Goal: Task Accomplishment & Management: Manage account settings

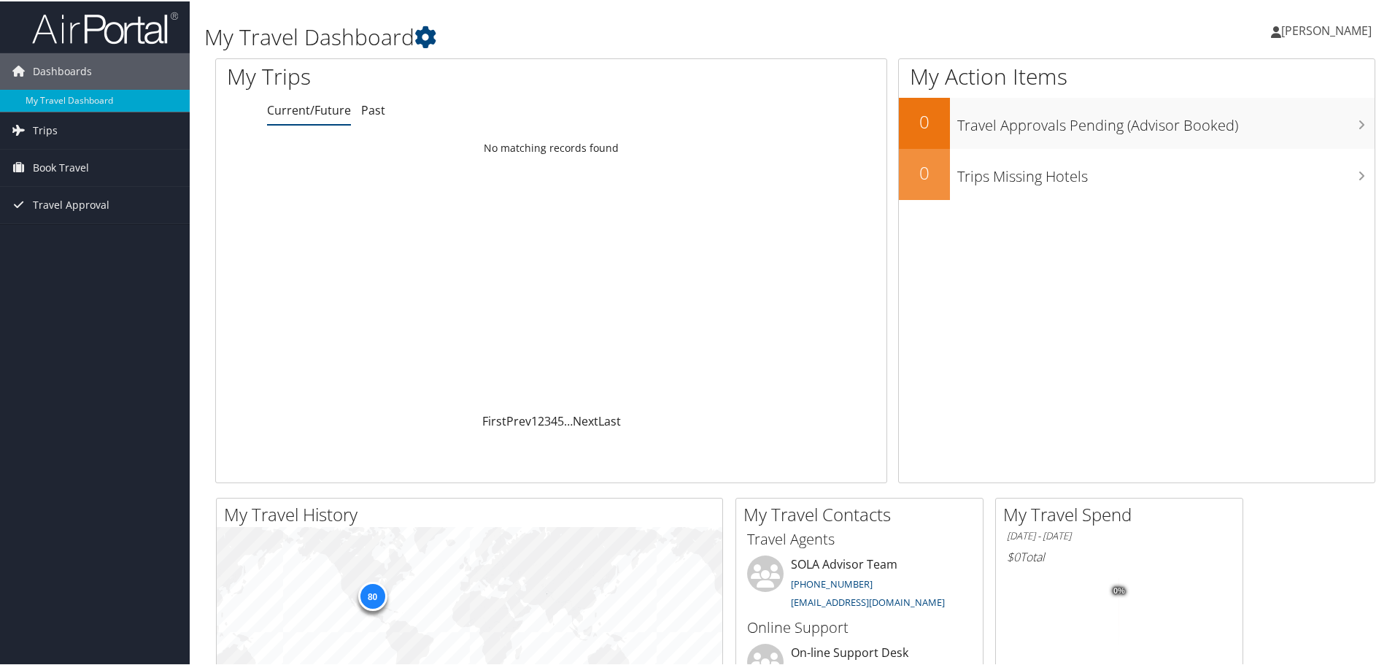
click at [1356, 35] on span "[PERSON_NAME]" at bounding box center [1326, 29] width 90 height 16
click at [1244, 134] on link "View Travel Profile" at bounding box center [1287, 129] width 163 height 25
click at [1291, 23] on link "[PERSON_NAME]" at bounding box center [1328, 29] width 115 height 44
click at [1283, 128] on link "View Travel Profile" at bounding box center [1287, 129] width 163 height 25
click at [1341, 33] on span "[PERSON_NAME]" at bounding box center [1326, 29] width 90 height 16
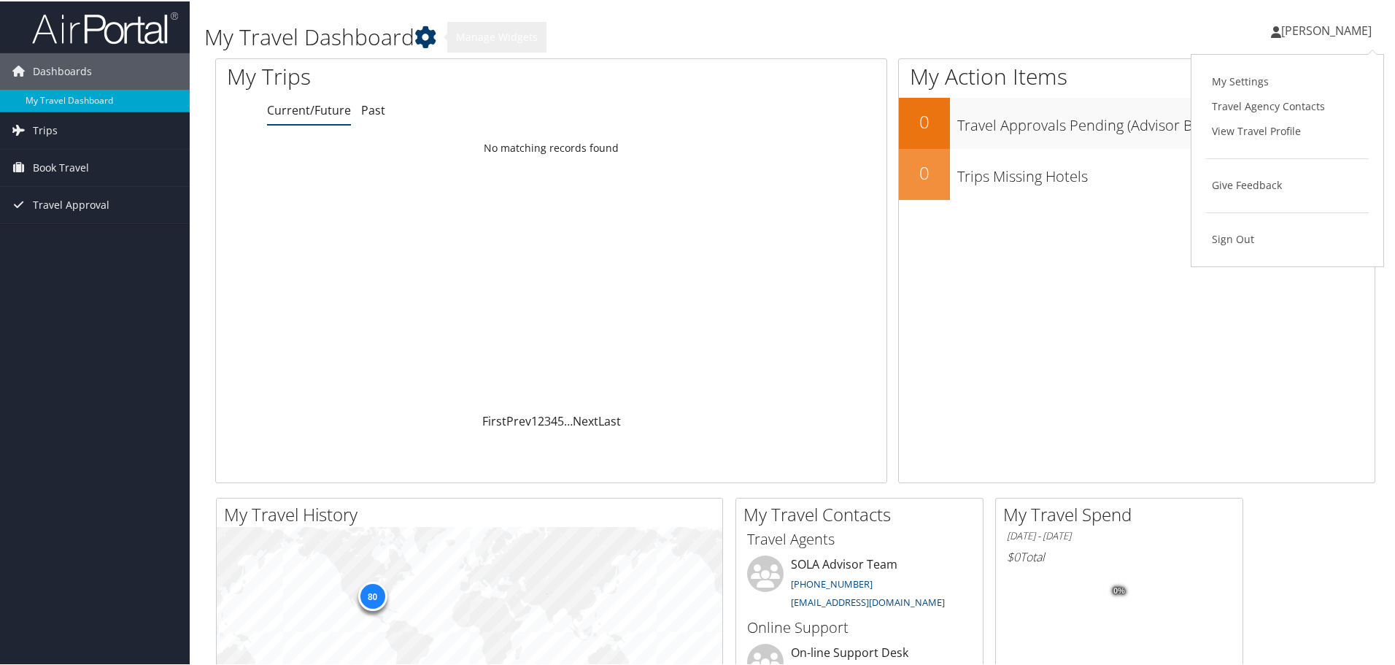
click at [427, 34] on icon at bounding box center [425, 36] width 22 height 22
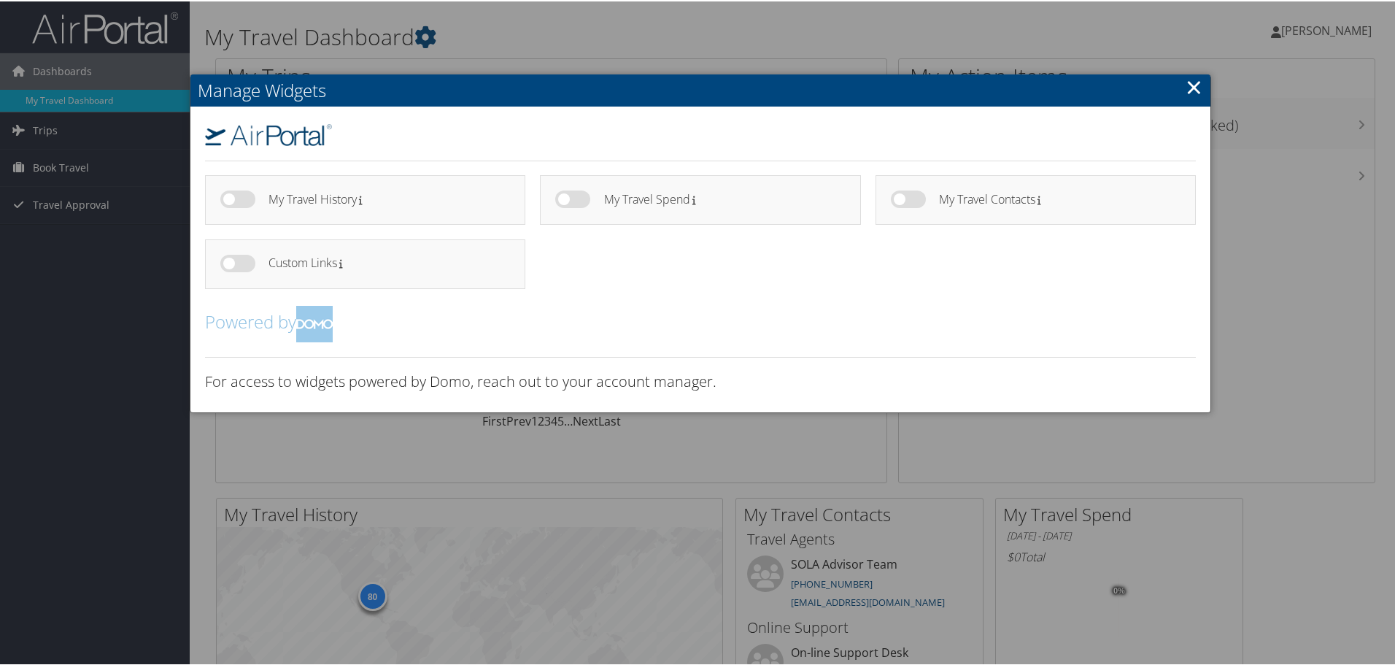
click at [1175, 92] on h2 "Manage Widgets" at bounding box center [700, 89] width 1020 height 32
click at [1189, 82] on link "×" at bounding box center [1193, 85] width 17 height 29
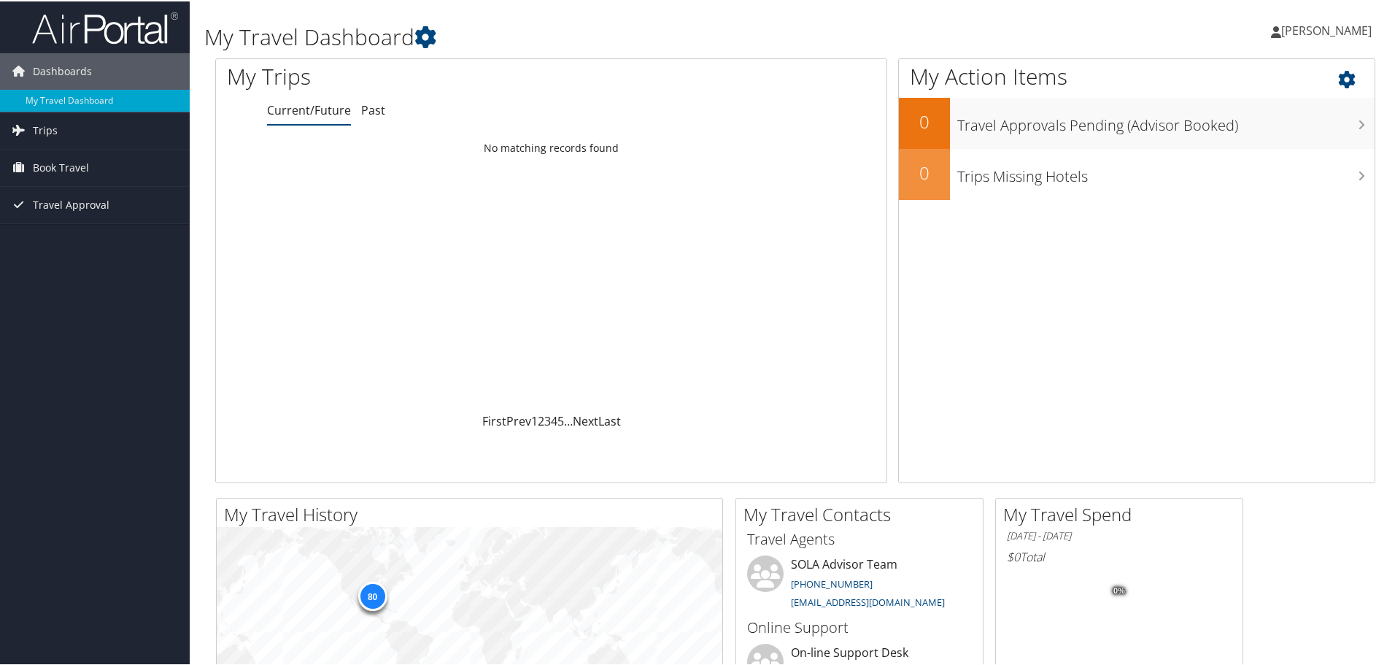
click at [1338, 80] on icon at bounding box center [1359, 74] width 43 height 25
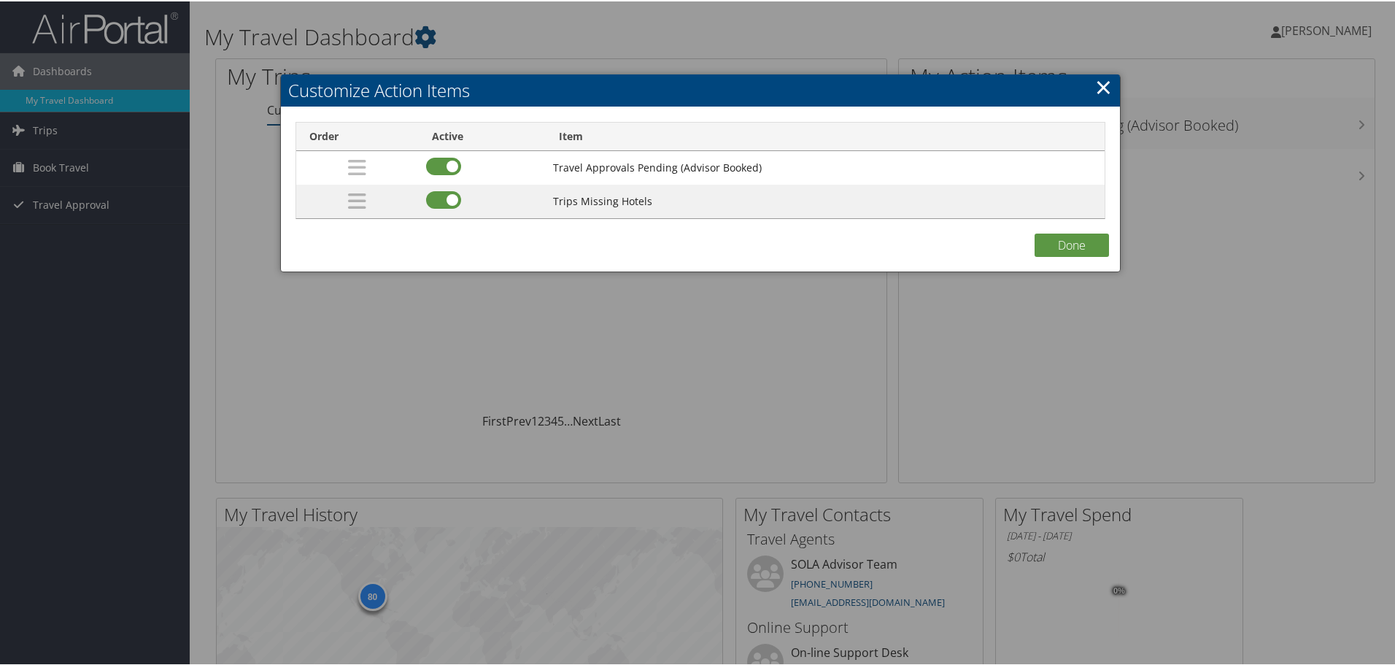
click at [1095, 93] on link "×" at bounding box center [1103, 85] width 17 height 29
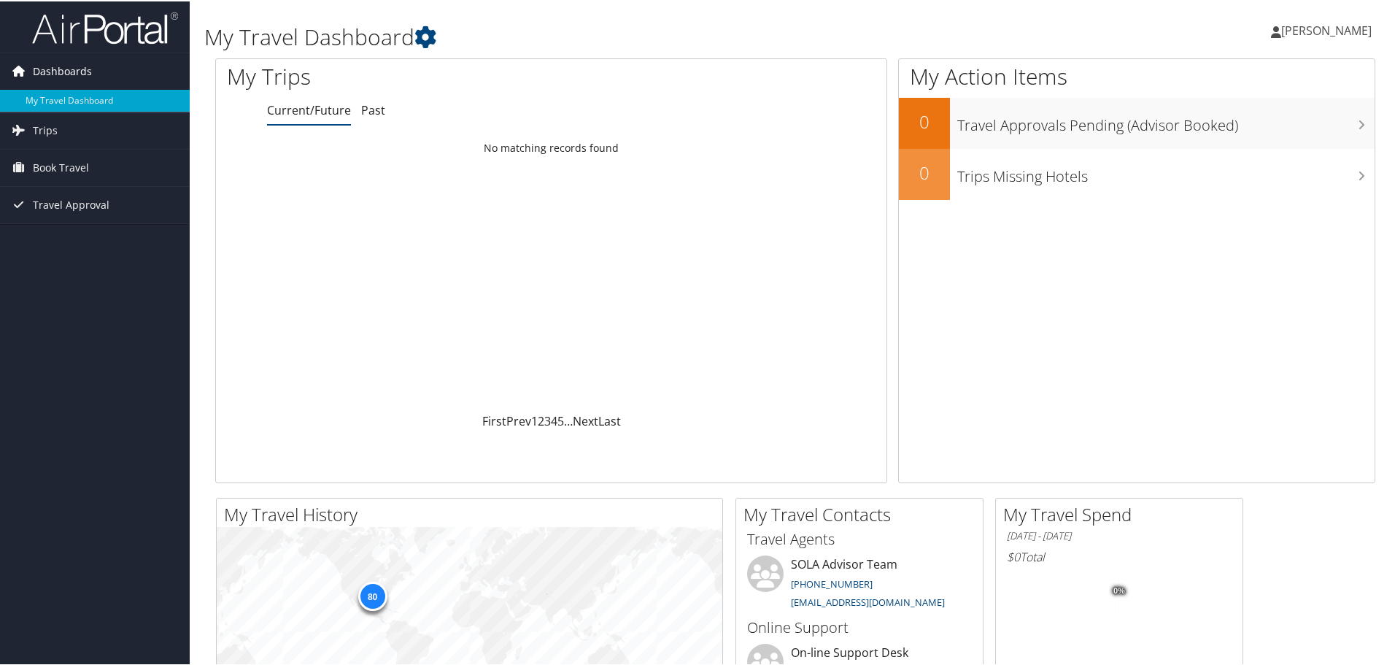
click at [102, 66] on link "Dashboards" at bounding box center [95, 70] width 190 height 36
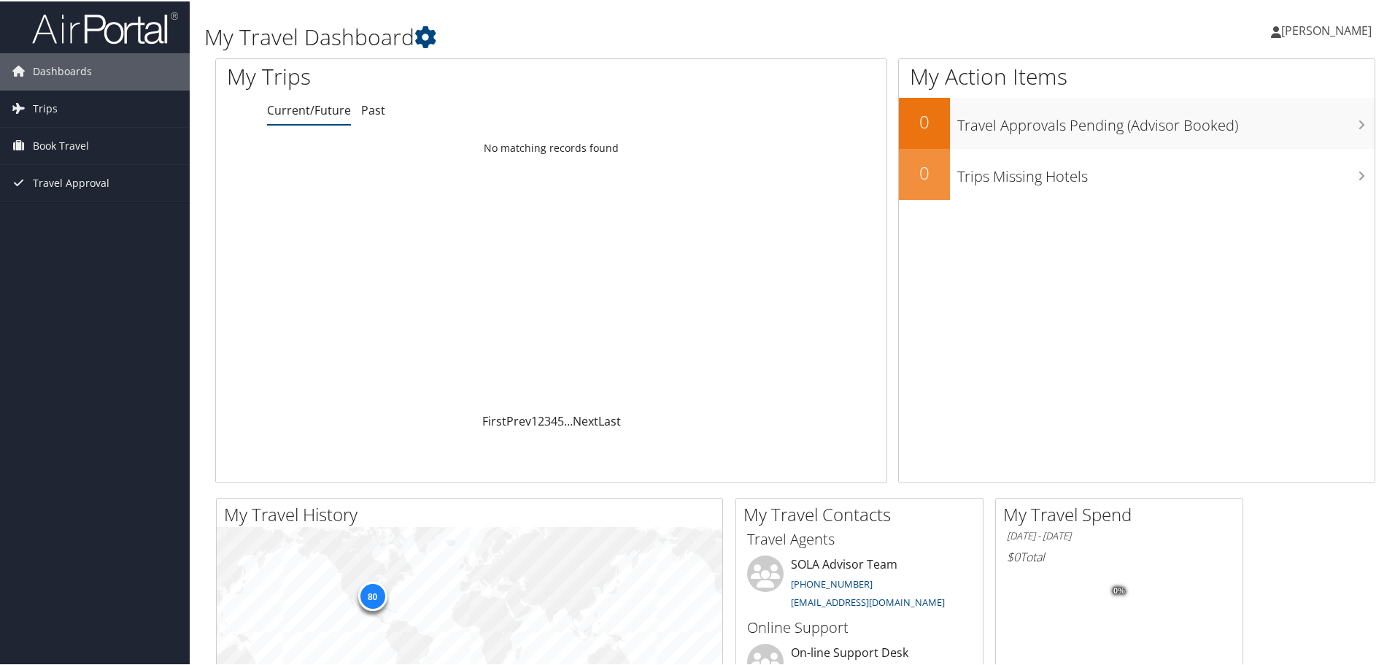
click at [109, 34] on img at bounding box center [105, 26] width 146 height 34
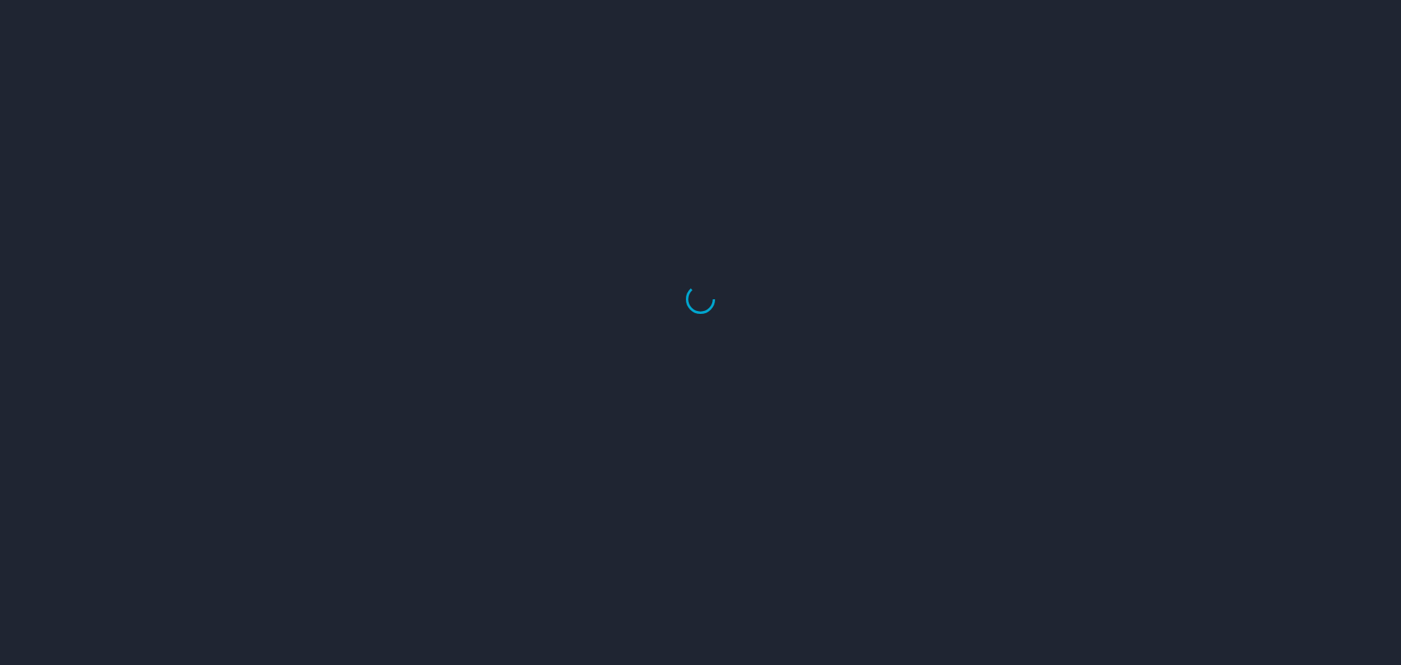
select select "US"
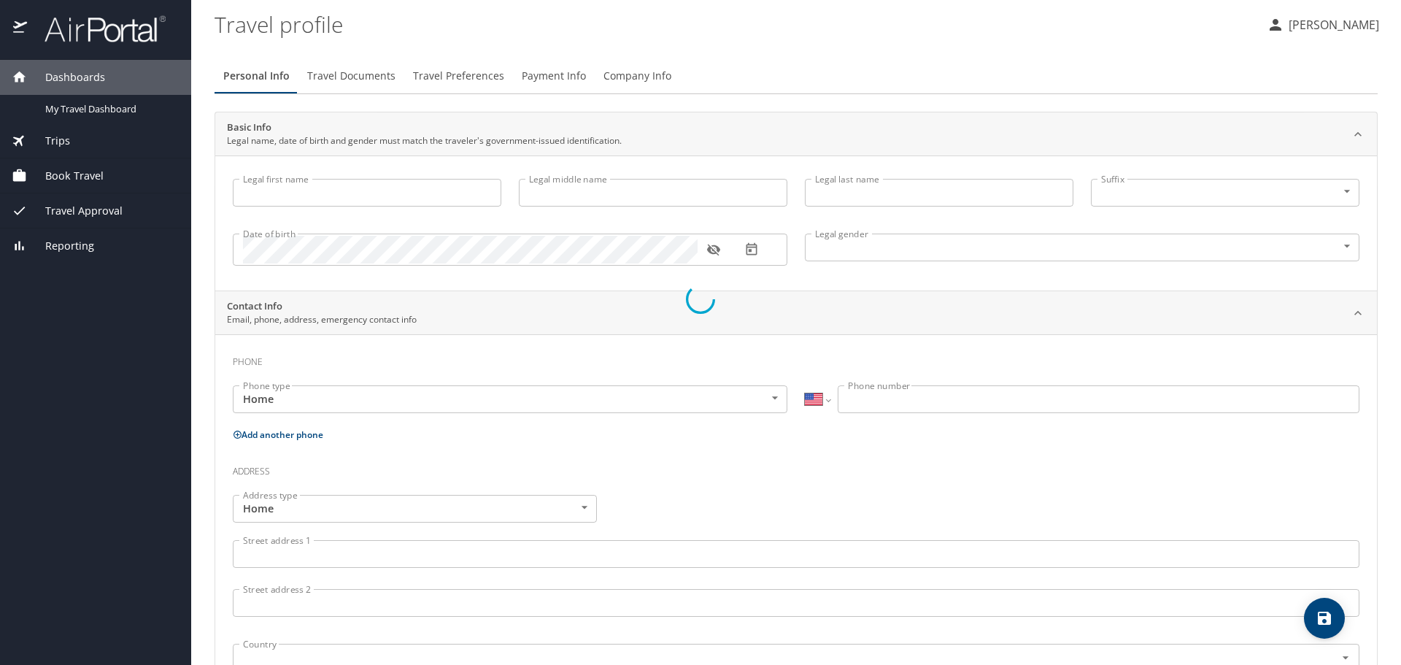
type input "Natalie"
type input "Leann"
type input "Smith"
type input "Female"
select select "US"
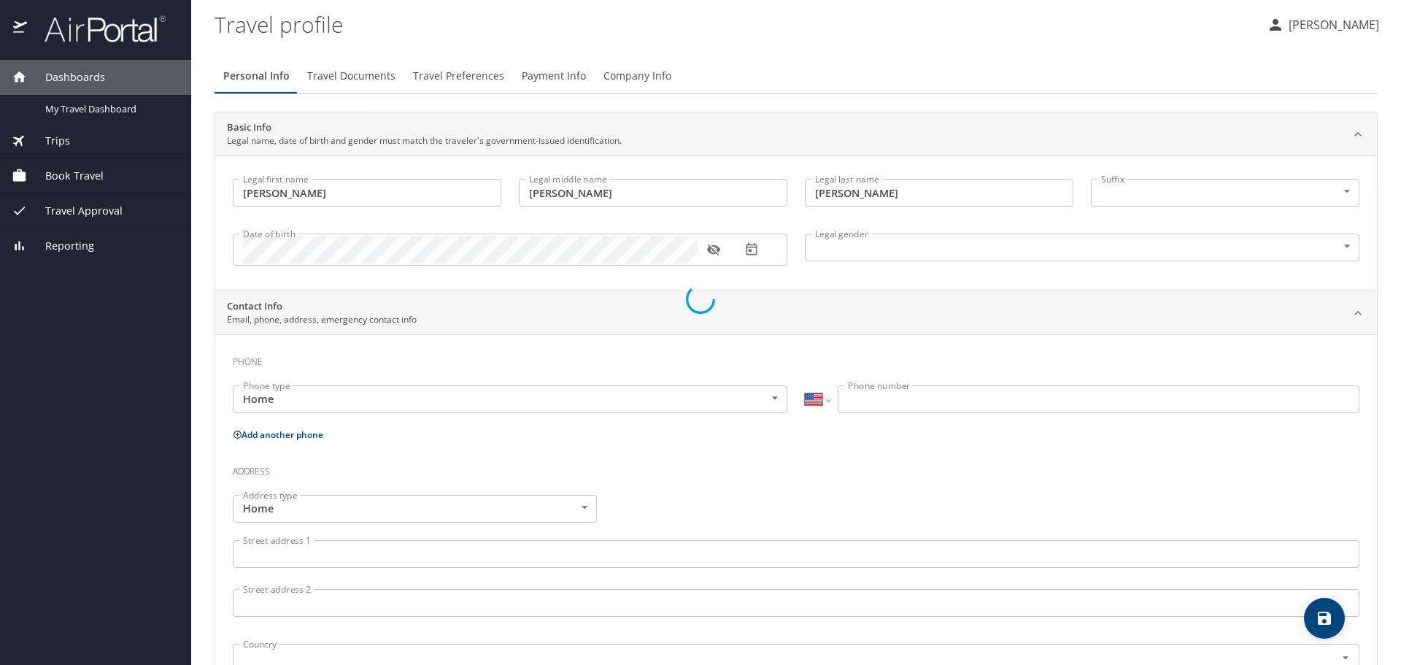
select select "NL"
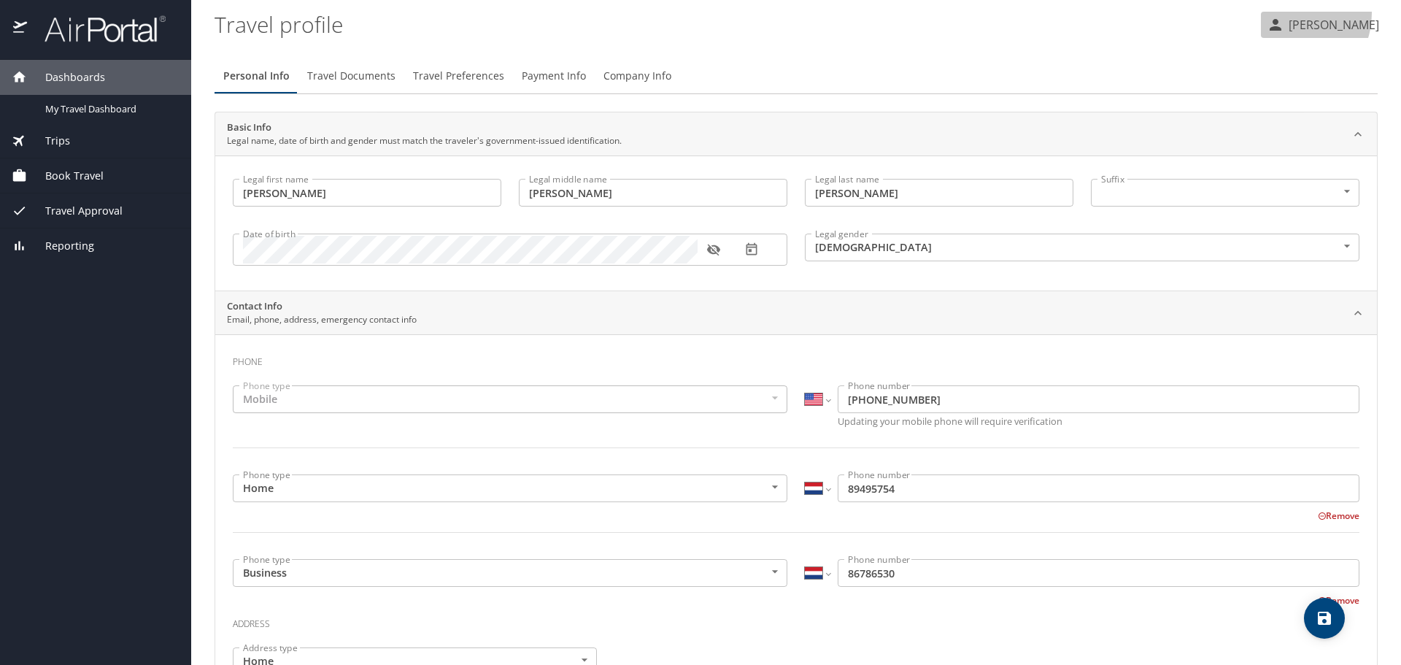
click at [1292, 13] on button "[PERSON_NAME]" at bounding box center [1323, 25] width 124 height 26
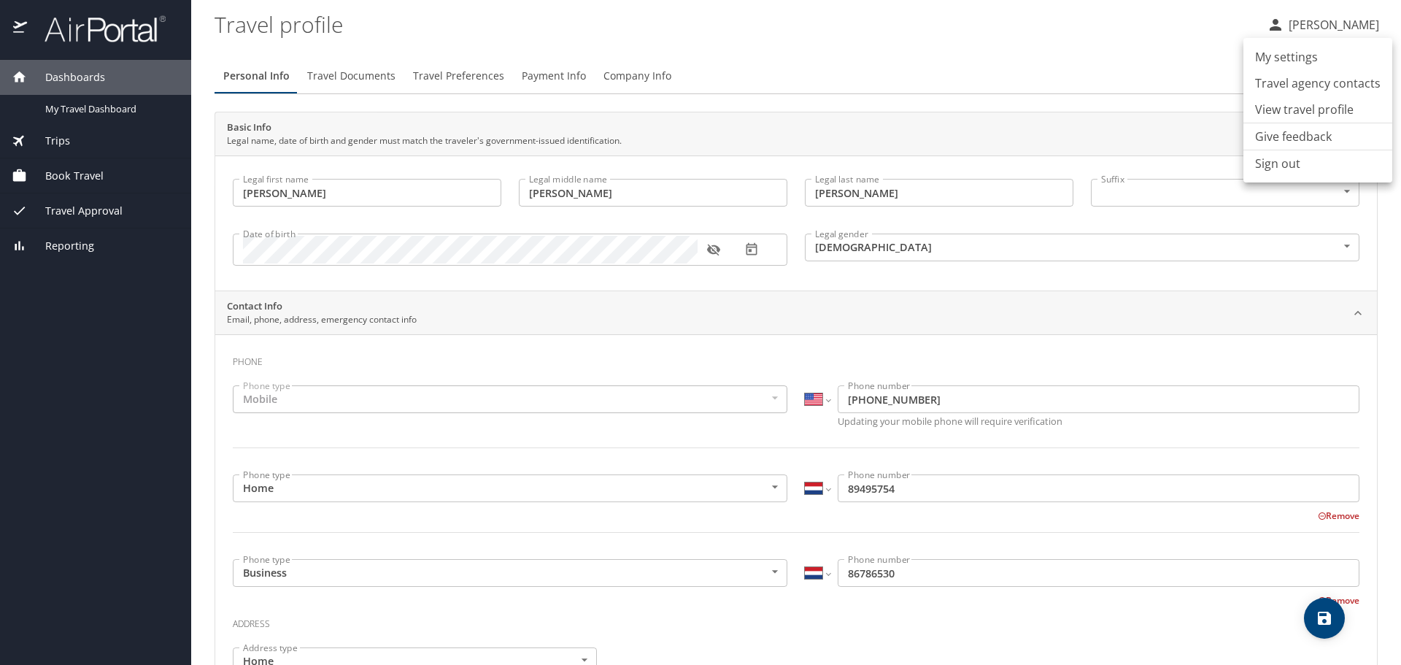
click at [1287, 58] on li "My settings" at bounding box center [1317, 57] width 149 height 26
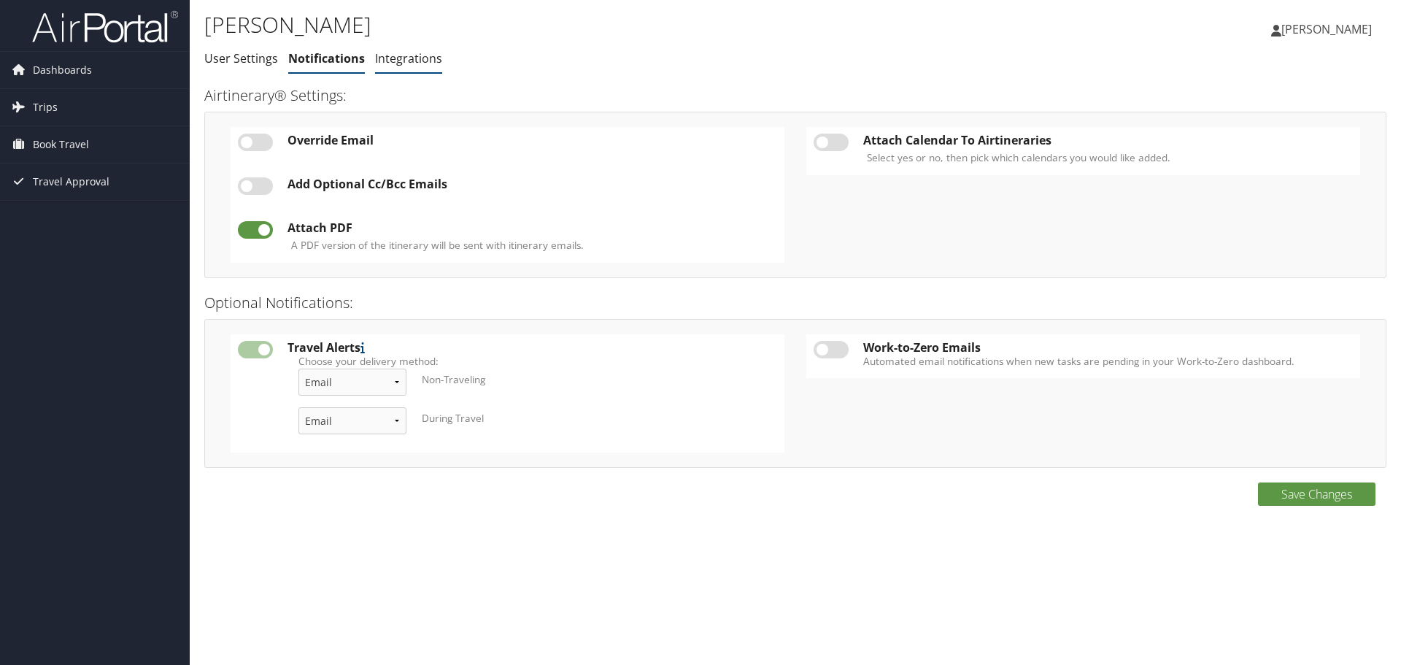
click at [382, 55] on link "Integrations" at bounding box center [408, 58] width 67 height 16
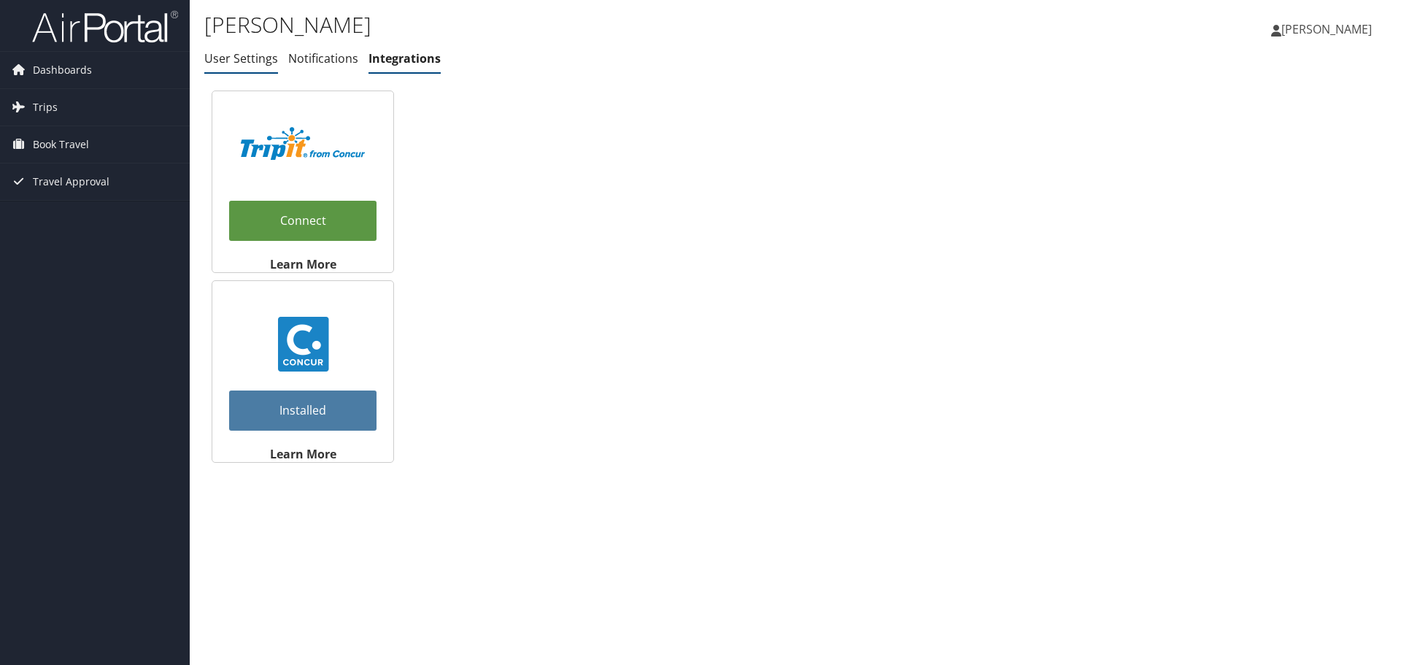
click at [229, 53] on link "User Settings" at bounding box center [241, 58] width 74 height 16
click at [229, 55] on link "User Settings" at bounding box center [241, 58] width 74 height 16
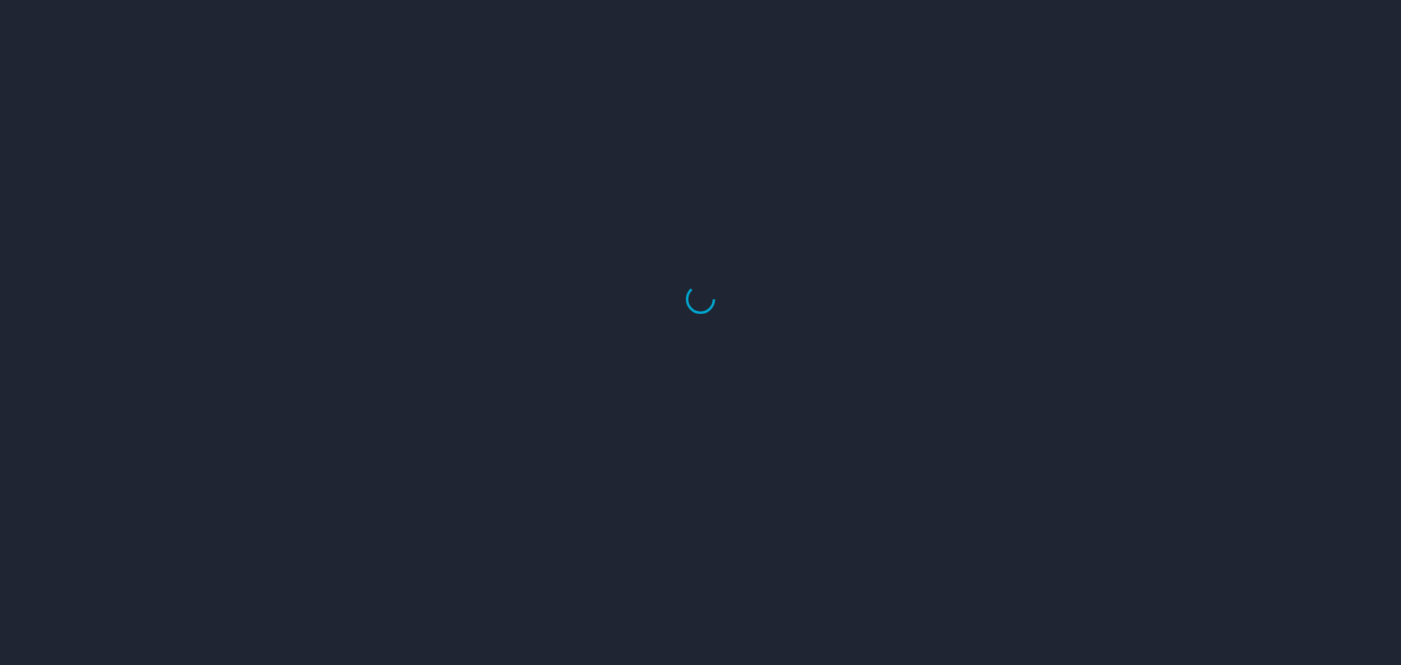
select select "US"
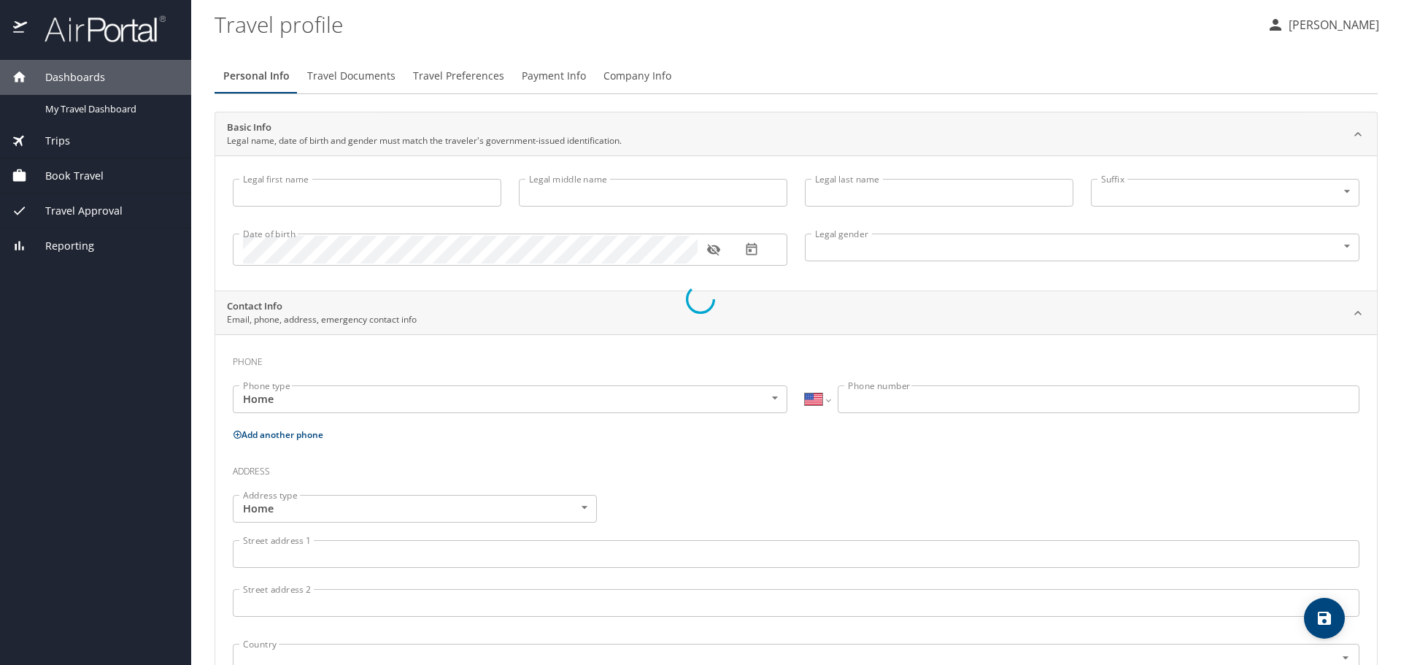
type input "[PERSON_NAME]"
type input "Female"
select select "US"
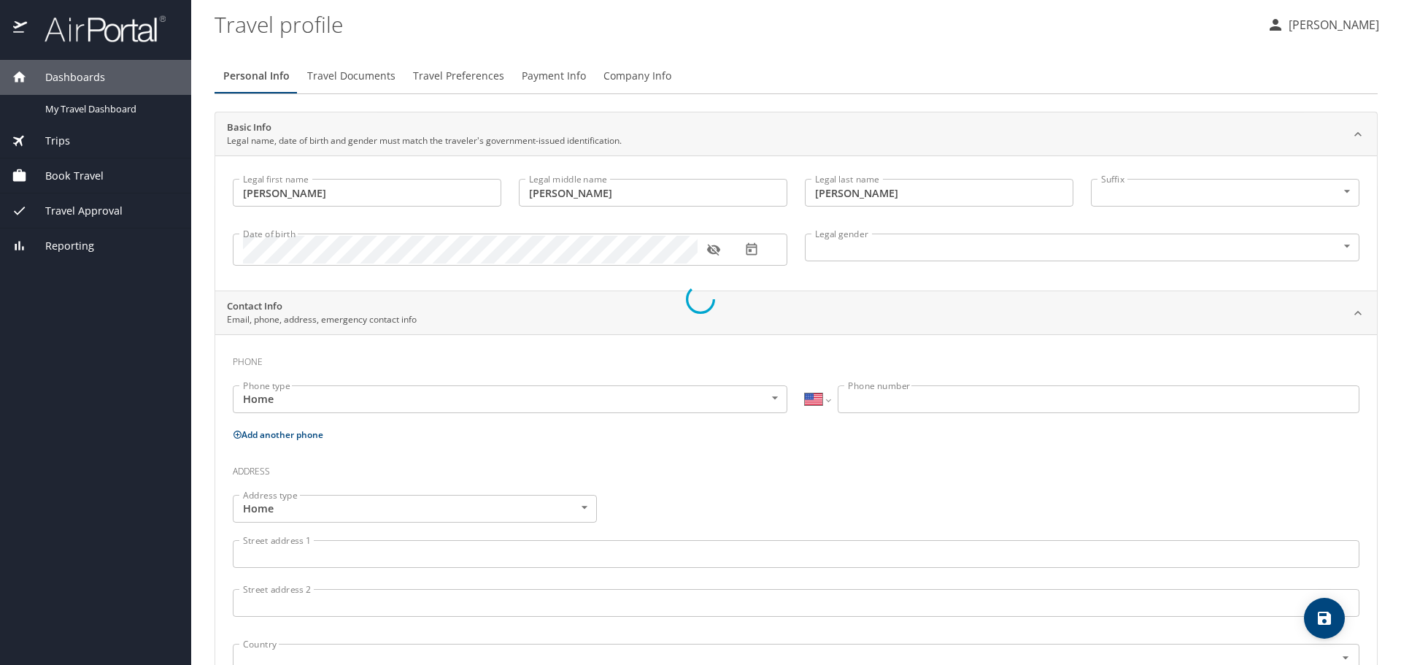
select select "NL"
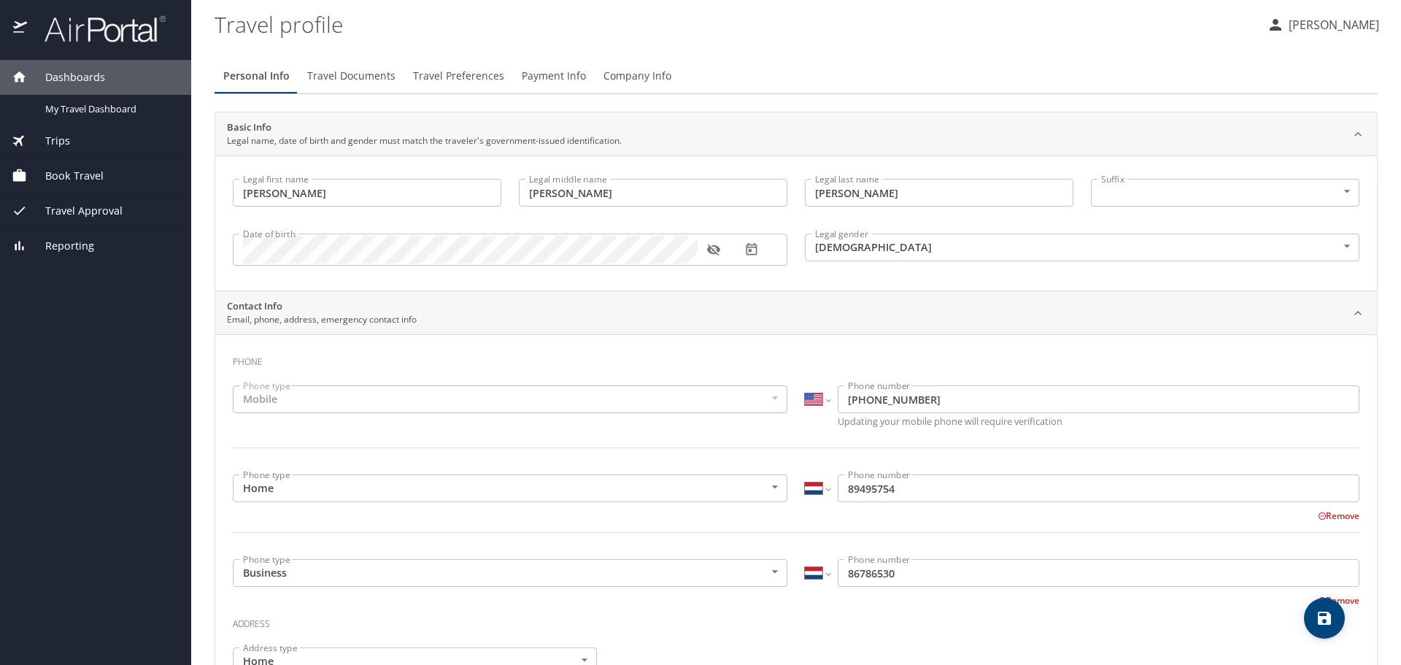
click at [629, 77] on span "Company Info" at bounding box center [637, 76] width 68 height 18
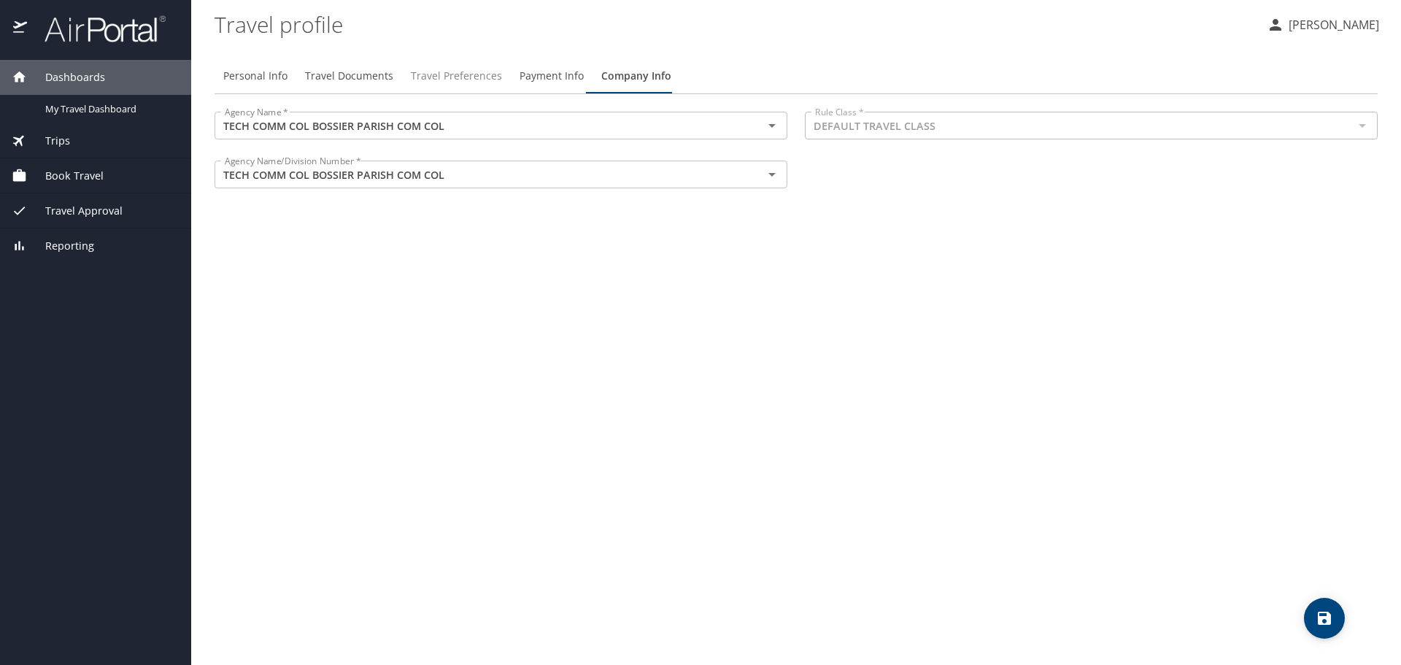
click at [498, 80] on button "Travel Preferences" at bounding box center [456, 75] width 109 height 35
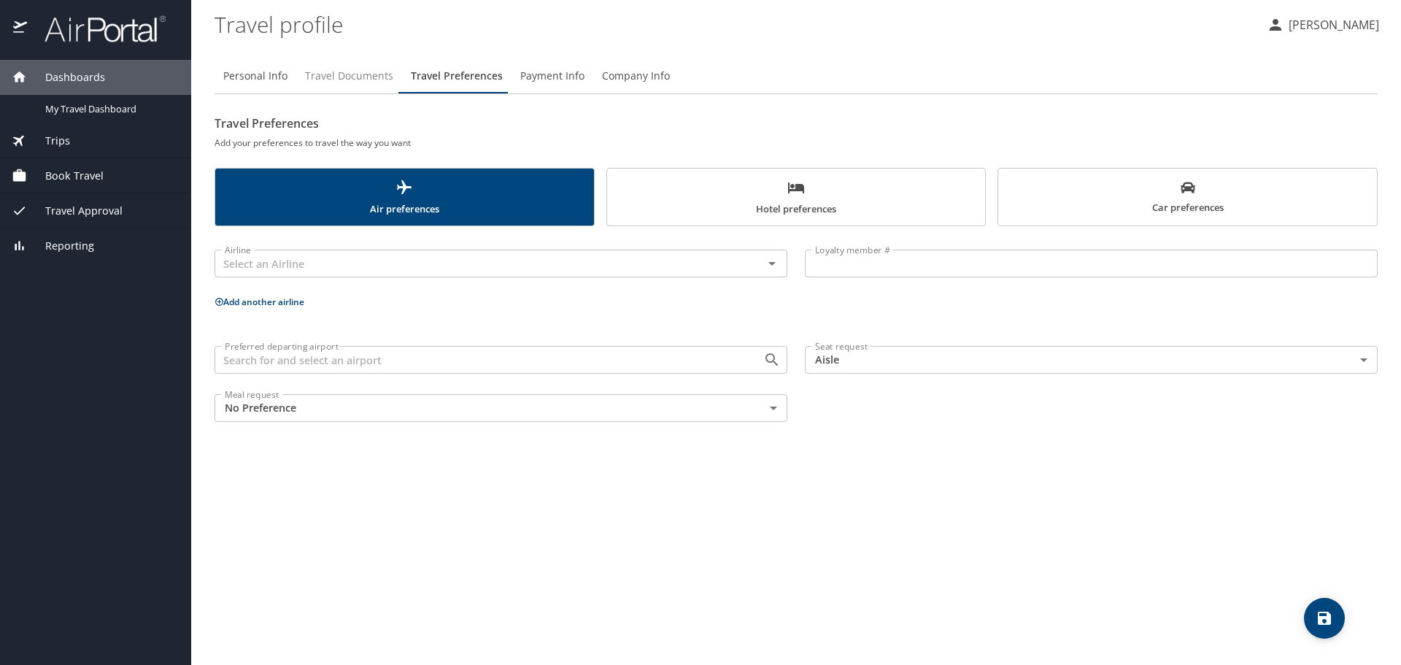
click at [368, 76] on span "Travel Documents" at bounding box center [349, 76] width 88 height 18
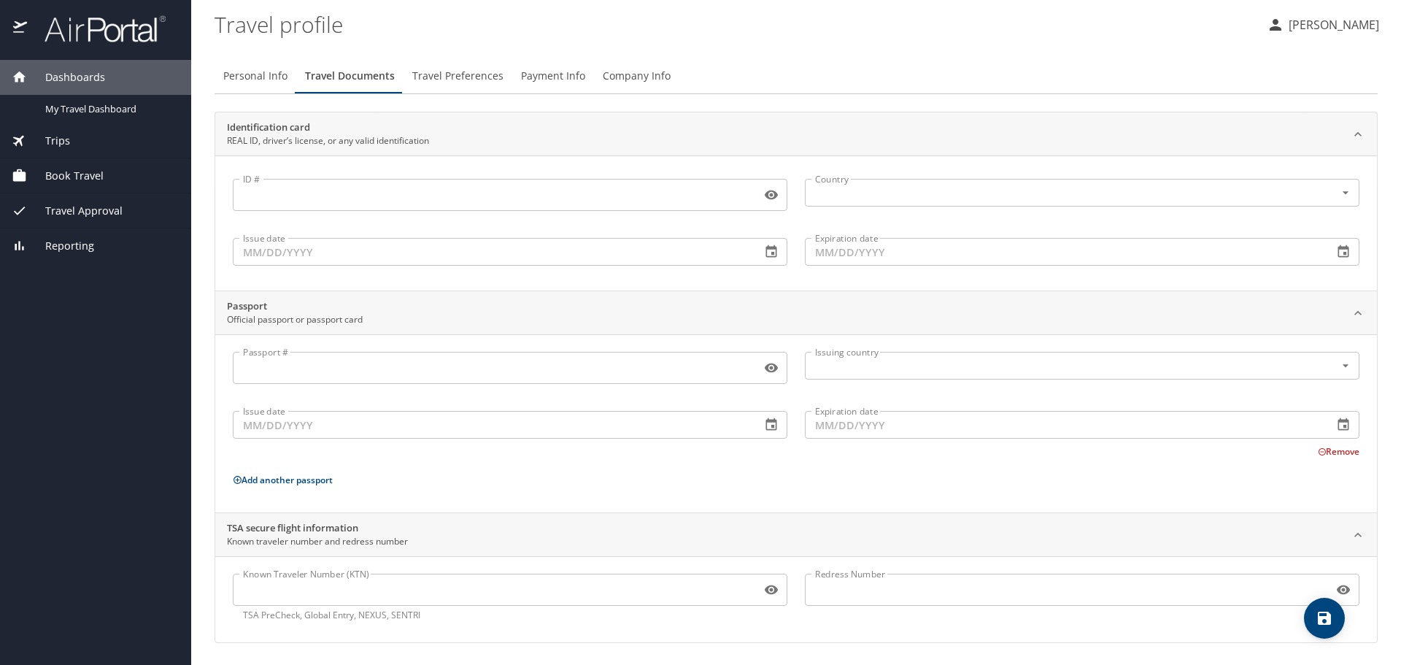
scroll to position [1, 0]
click at [536, 76] on span "Payment Info" at bounding box center [553, 75] width 64 height 18
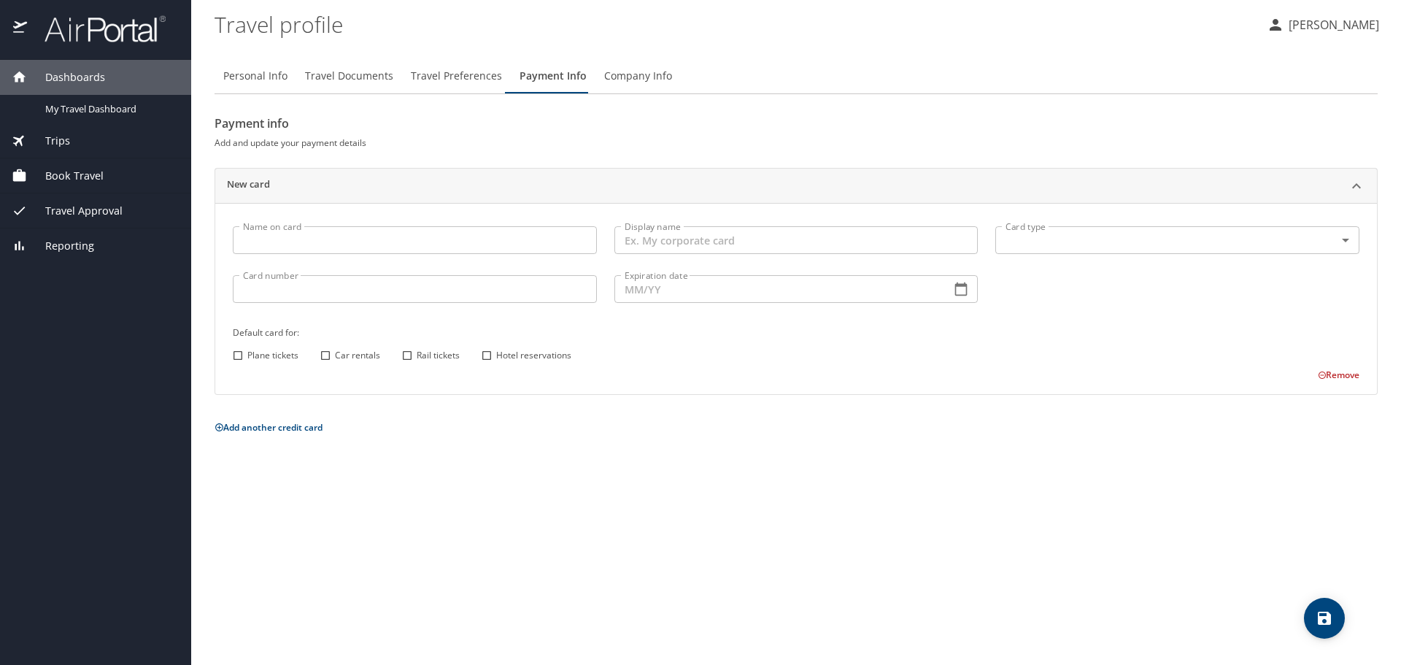
scroll to position [0, 0]
click at [270, 75] on span "Personal Info" at bounding box center [255, 76] width 64 height 18
select select "US"
select select "NL"
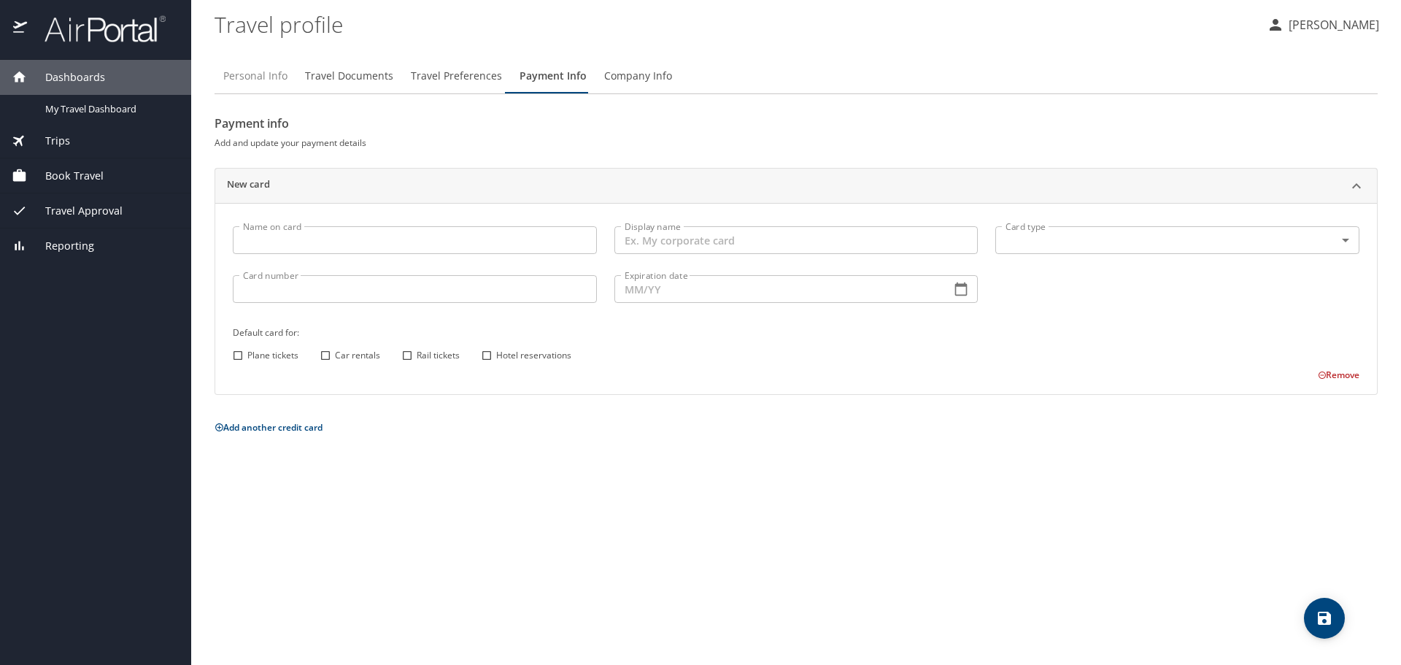
select select "US"
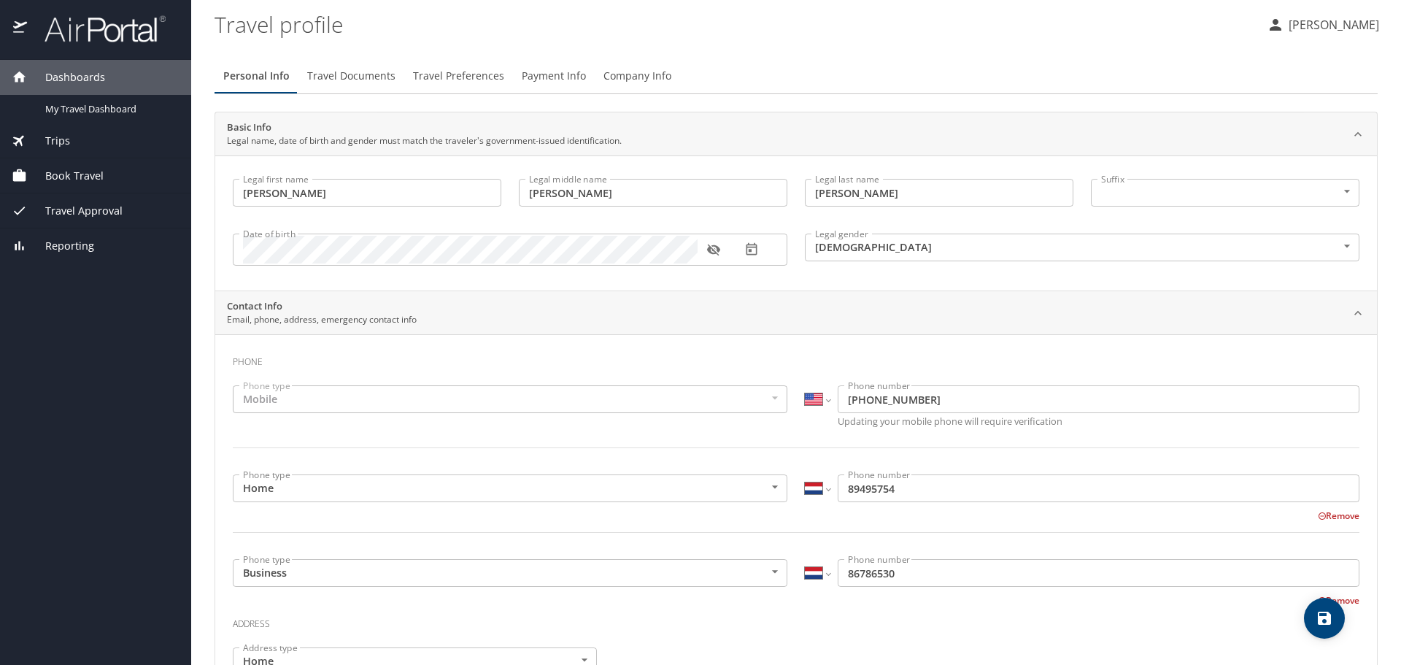
click at [1298, 24] on p "[PERSON_NAME]" at bounding box center [1331, 25] width 95 height 18
click at [363, 76] on div at bounding box center [700, 332] width 1401 height 665
click at [444, 69] on span "Travel Preferences" at bounding box center [458, 76] width 91 height 18
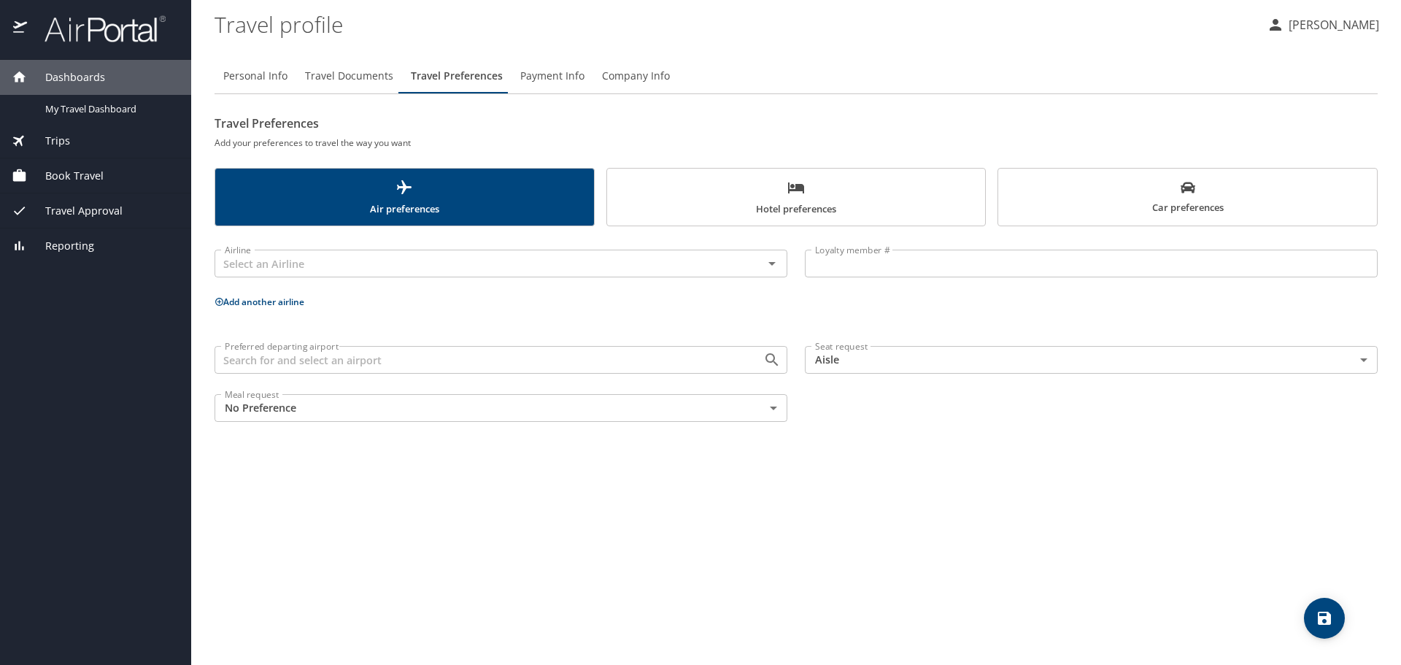
click at [268, 80] on span "Personal Info" at bounding box center [255, 76] width 64 height 18
select select "US"
select select "NL"
select select "US"
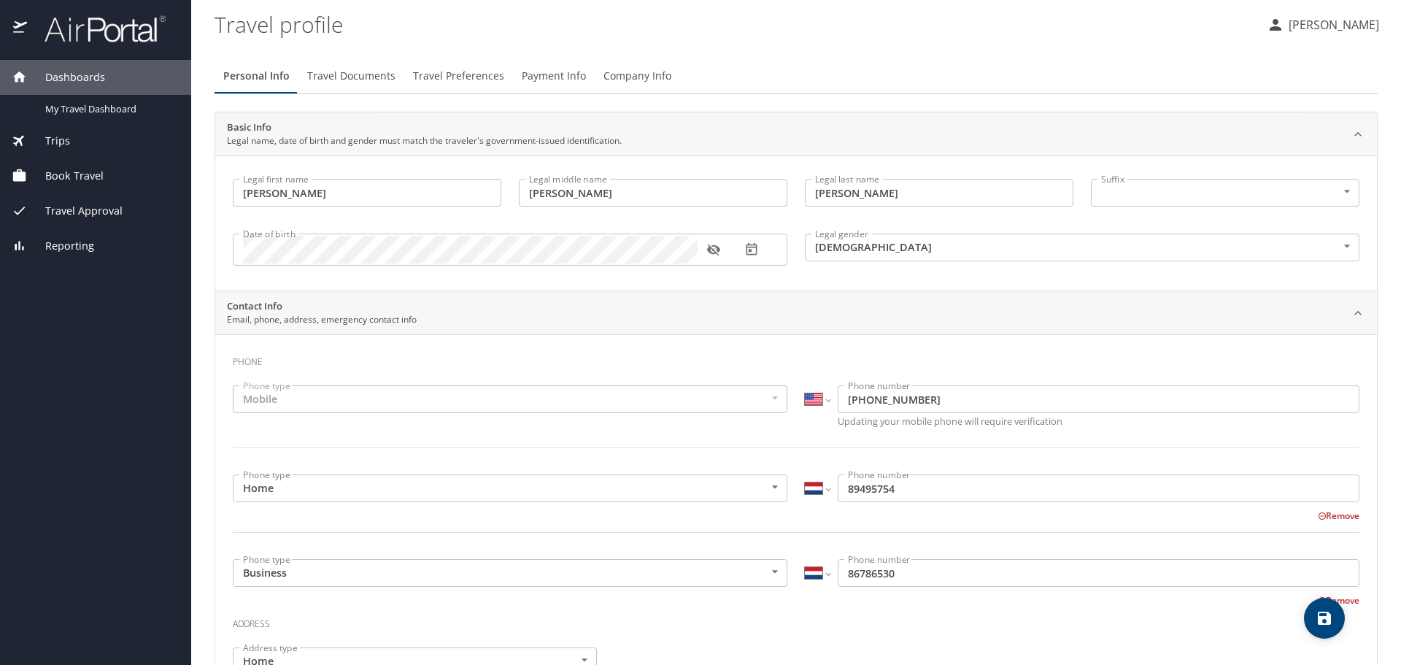
click at [379, 78] on span "Travel Documents" at bounding box center [351, 76] width 88 height 18
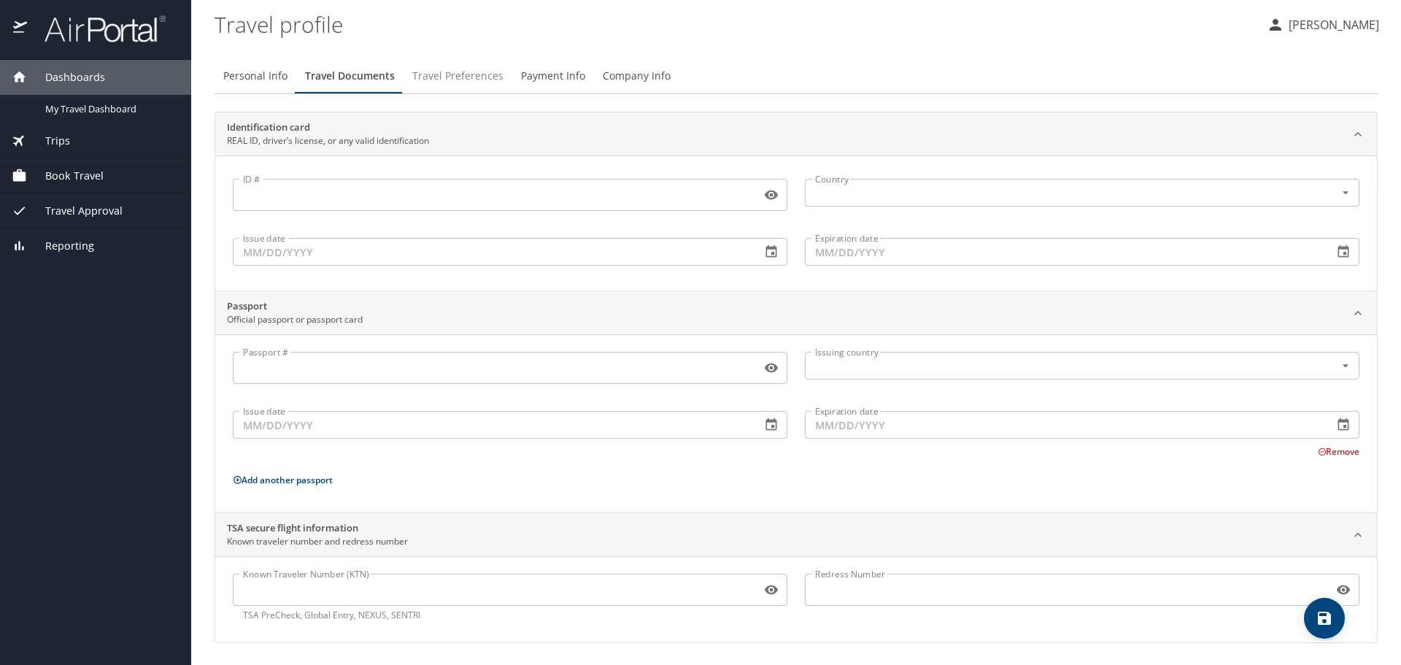
click at [494, 67] on span "Travel Preferences" at bounding box center [457, 76] width 91 height 18
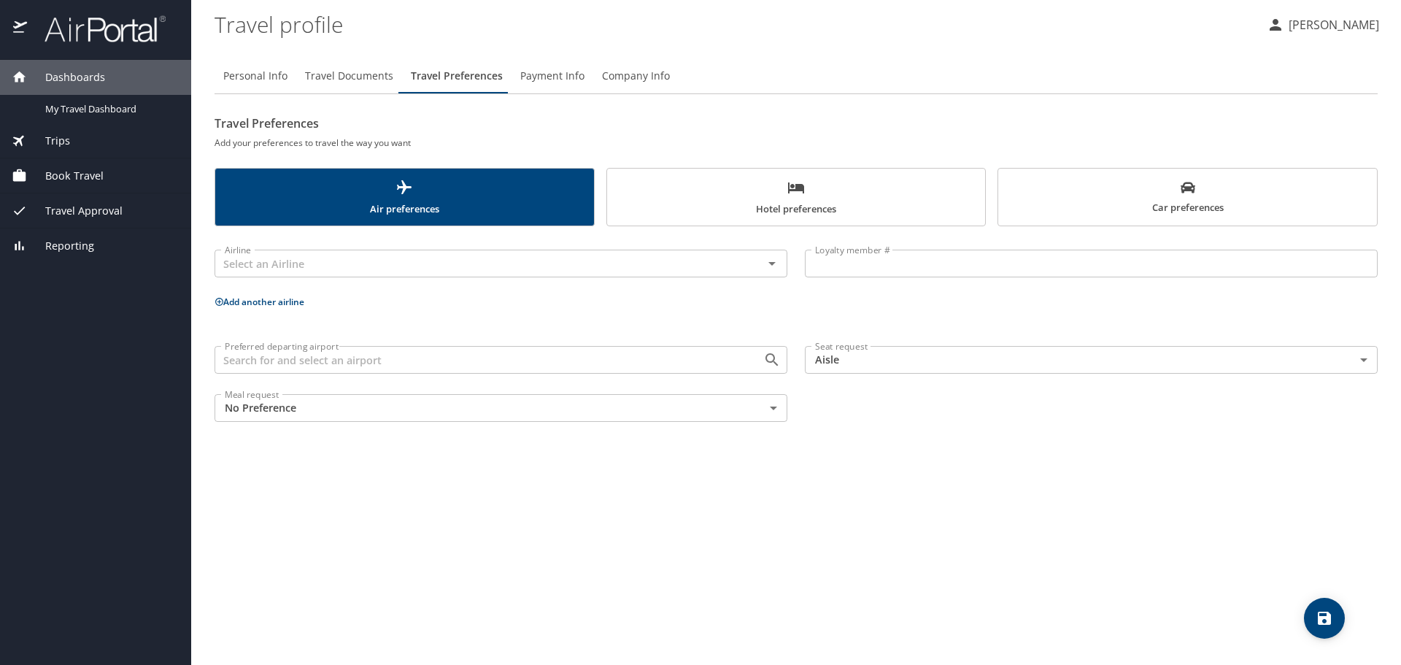
click at [1322, 25] on p "[PERSON_NAME]" at bounding box center [1331, 25] width 95 height 18
click at [1288, 104] on li "View travel profile" at bounding box center [1317, 109] width 149 height 26
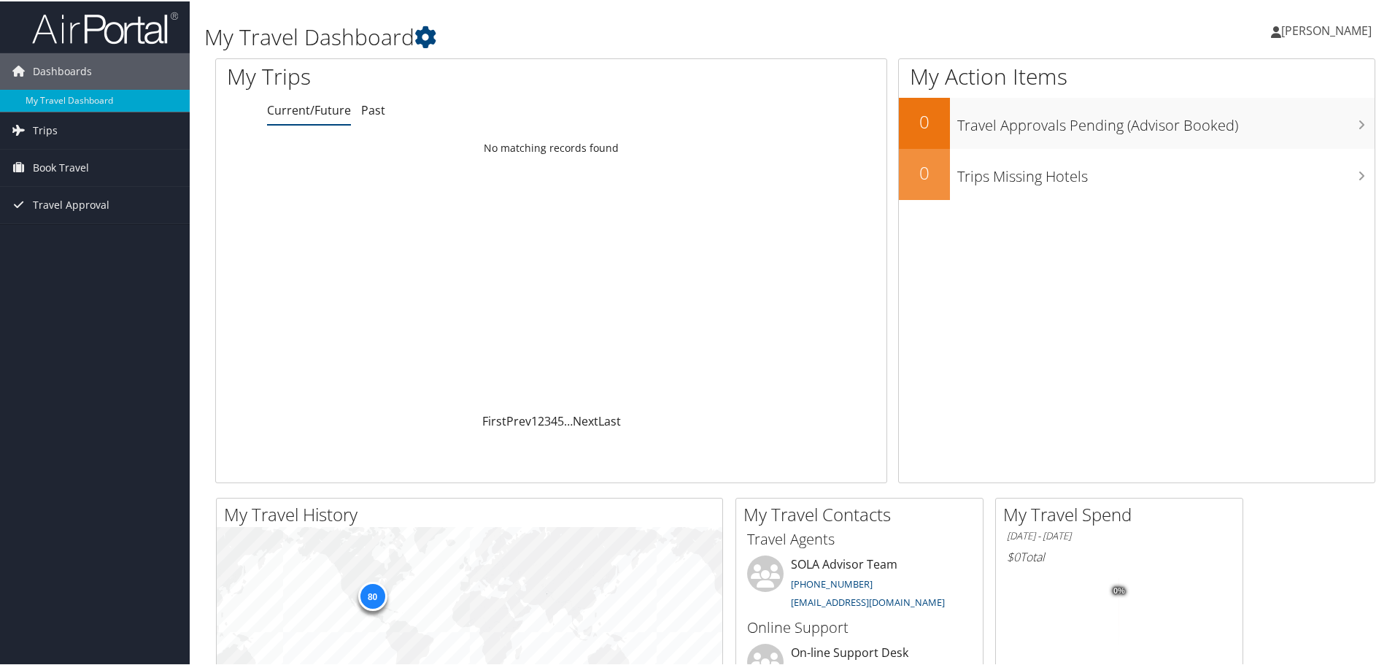
click at [1322, 27] on span "[PERSON_NAME]" at bounding box center [1326, 29] width 90 height 16
click at [1258, 134] on link "View Travel Profile" at bounding box center [1287, 129] width 163 height 25
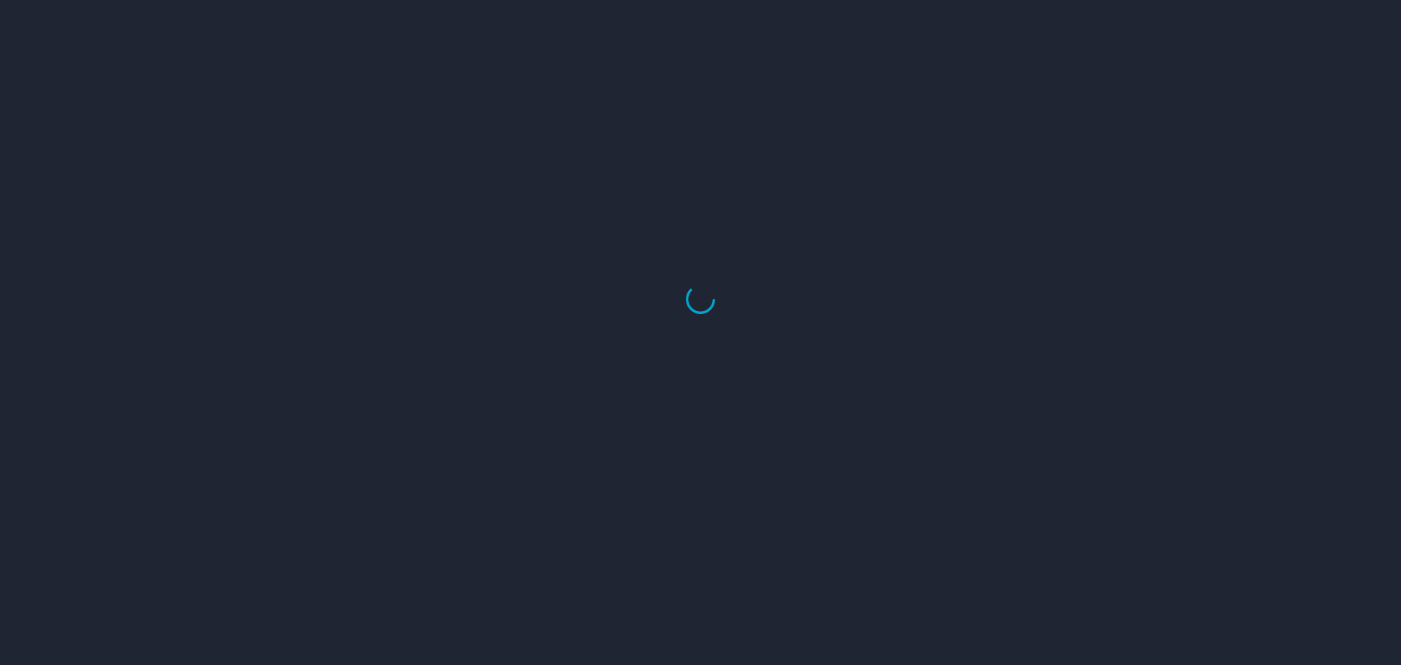
select select "US"
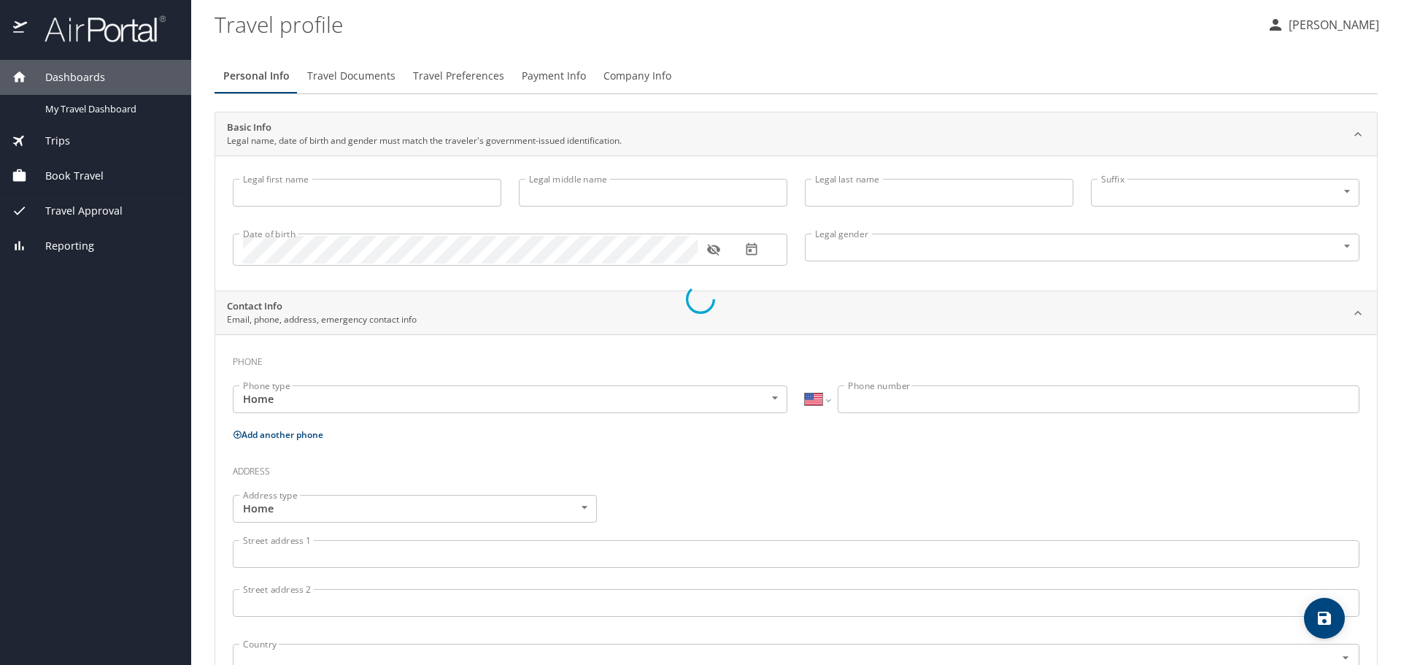
type input "[PERSON_NAME]"
type input "[DEMOGRAPHIC_DATA]"
select select "US"
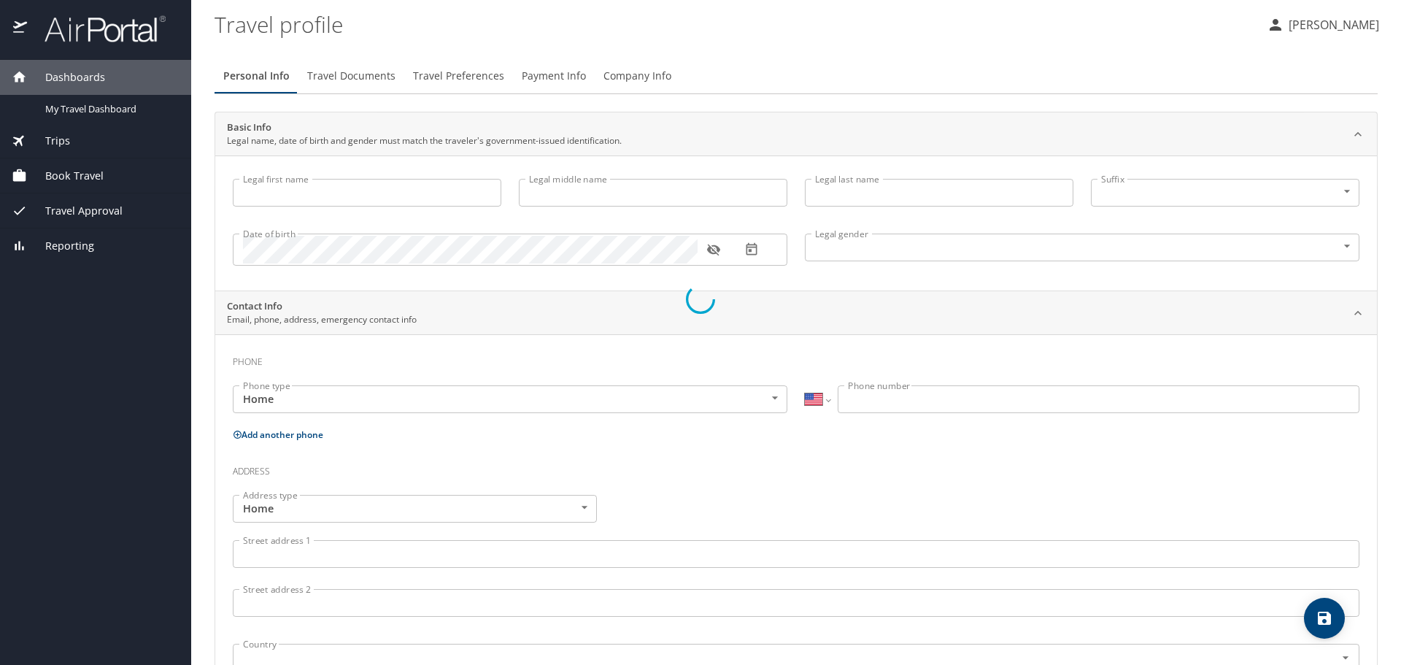
select select "NL"
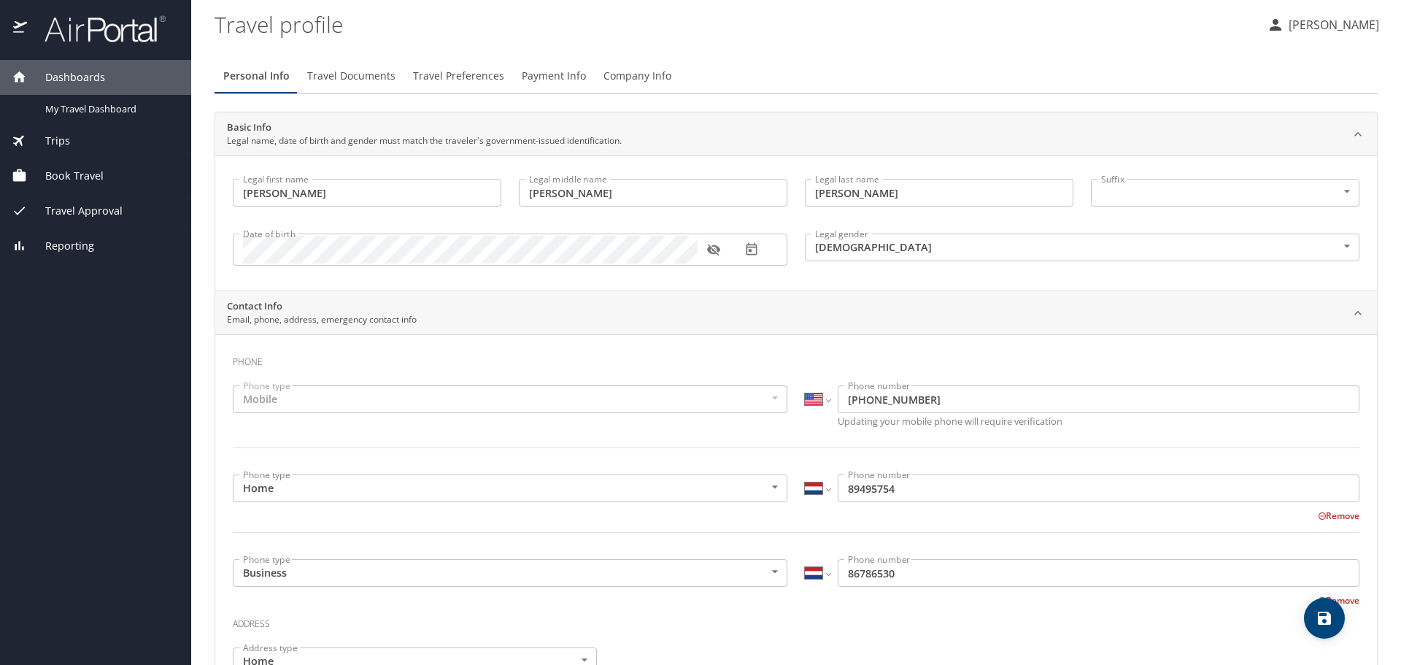
click at [126, 34] on img at bounding box center [96, 29] width 137 height 28
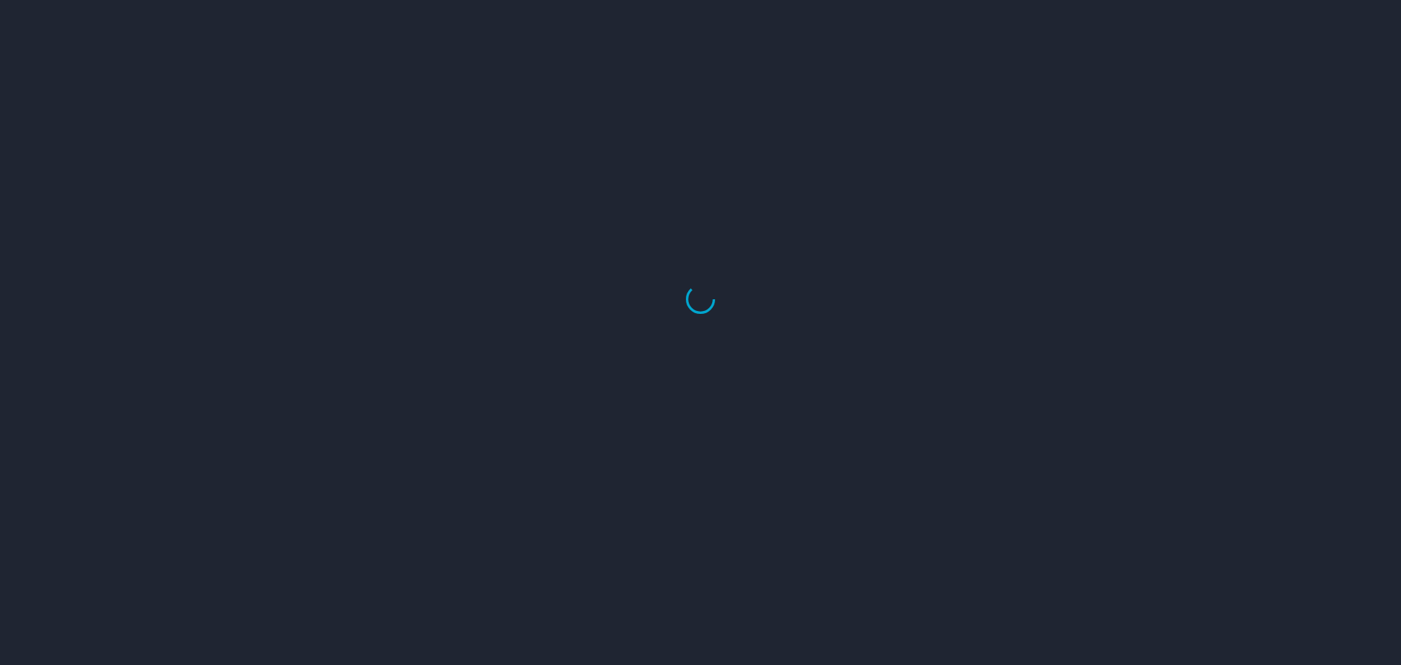
select select "US"
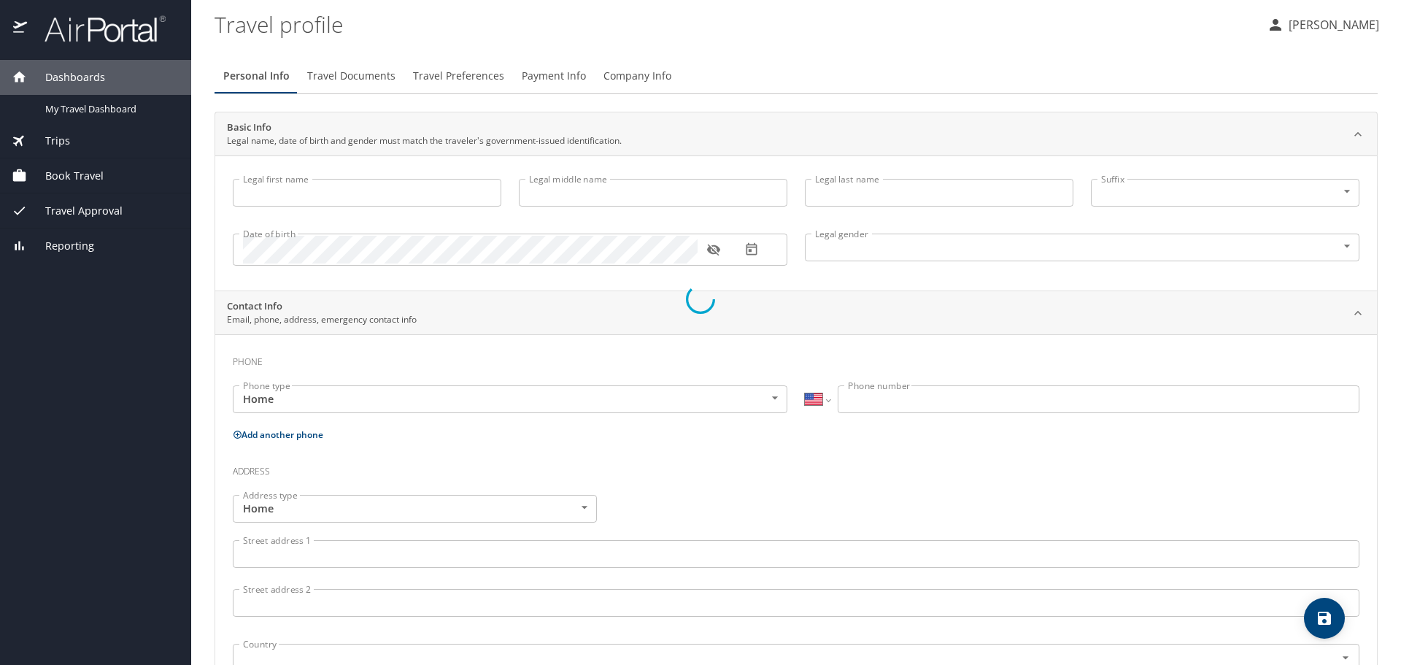
type input "[PERSON_NAME]"
type input "[DEMOGRAPHIC_DATA]"
select select "US"
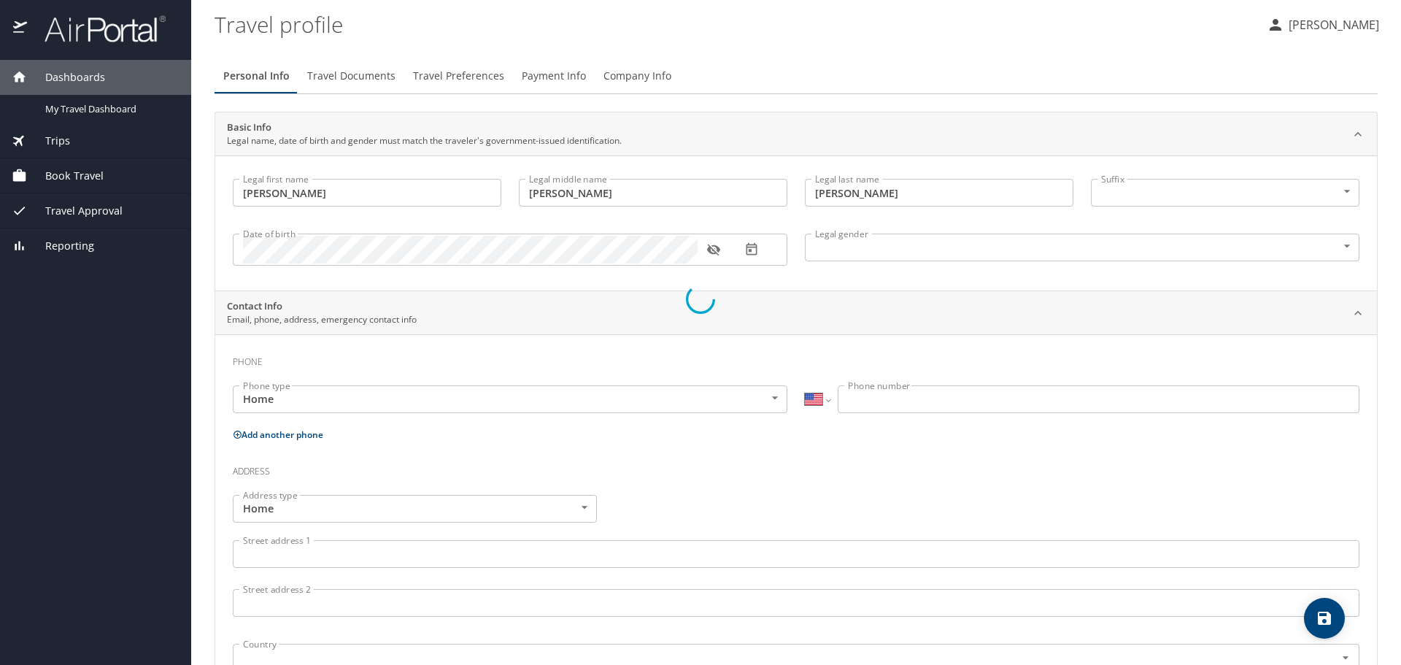
select select "NL"
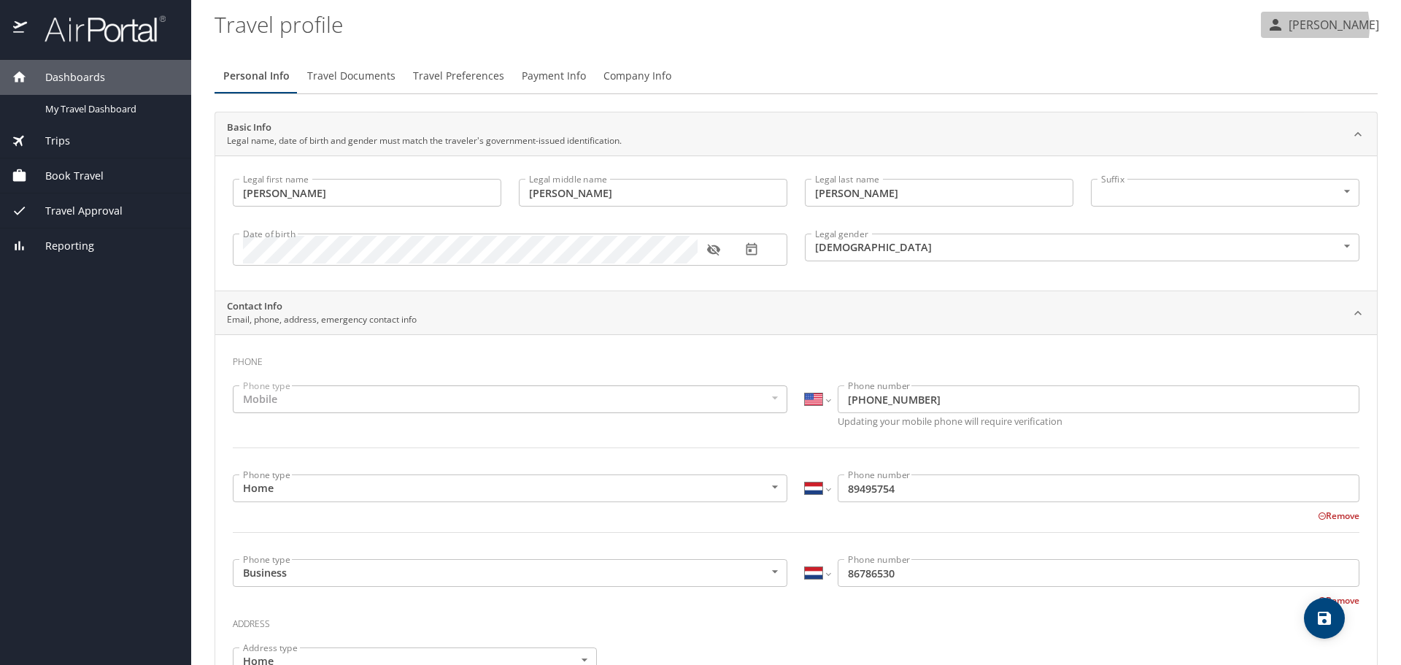
click at [1298, 27] on p "[PERSON_NAME]" at bounding box center [1331, 25] width 95 height 18
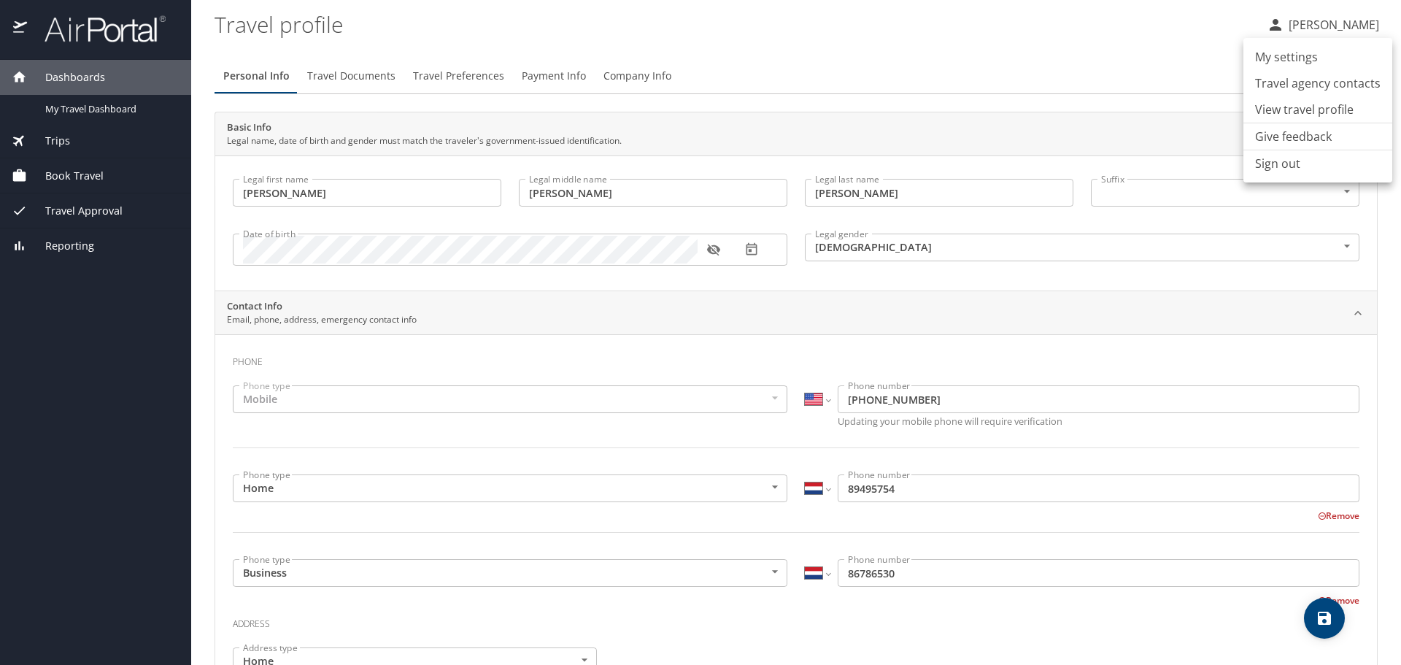
click at [1288, 55] on li "My settings" at bounding box center [1317, 57] width 149 height 26
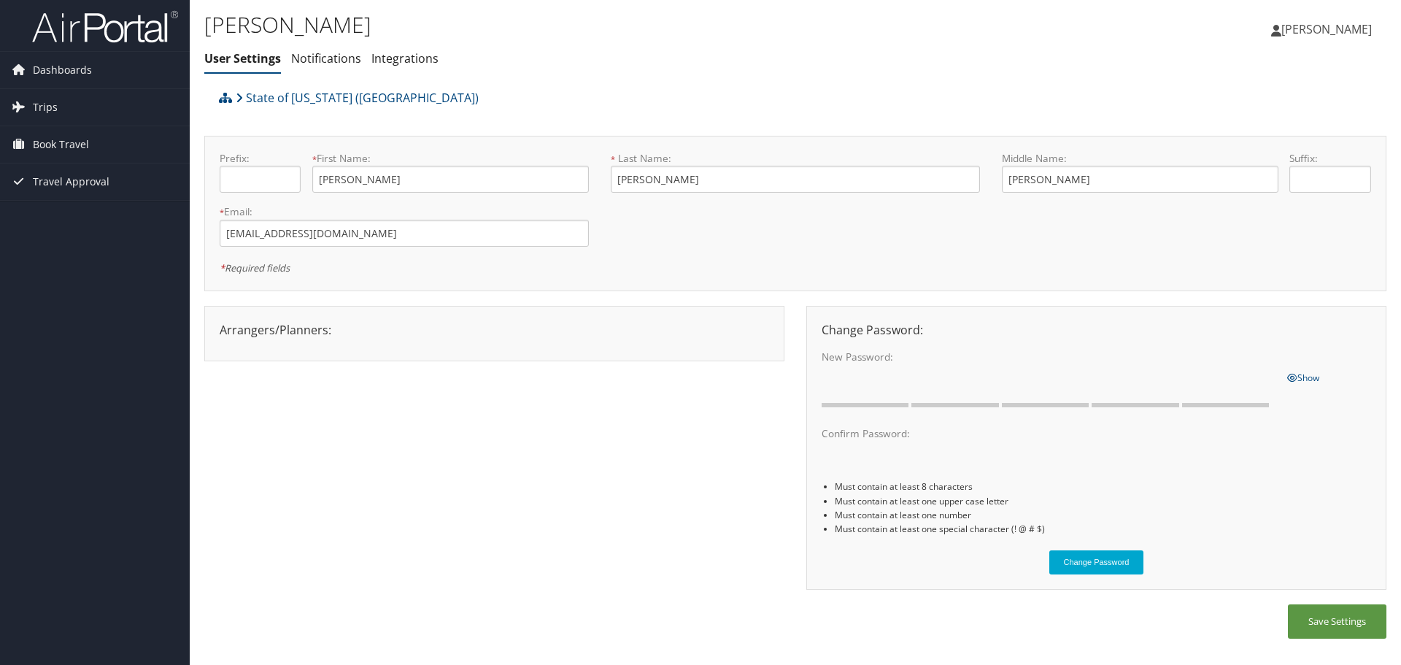
click at [646, 339] on div at bounding box center [494, 341] width 571 height 7
click at [300, 337] on div "Arrangers/Planners: Edit Arrangers & Planners [PERSON_NAME] [PERSON_NAME] [PERS…" at bounding box center [494, 330] width 571 height 18
click at [248, 329] on div "Arrangers/Planners: Edit Arrangers & Planners Alicia Reynolds AMANDA DESHOTEL A…" at bounding box center [494, 330] width 571 height 18
click at [314, 328] on div "Arrangers/Planners: Edit Arrangers & Planners Alicia Reynolds AMANDA DESHOTEL A…" at bounding box center [494, 330] width 571 height 18
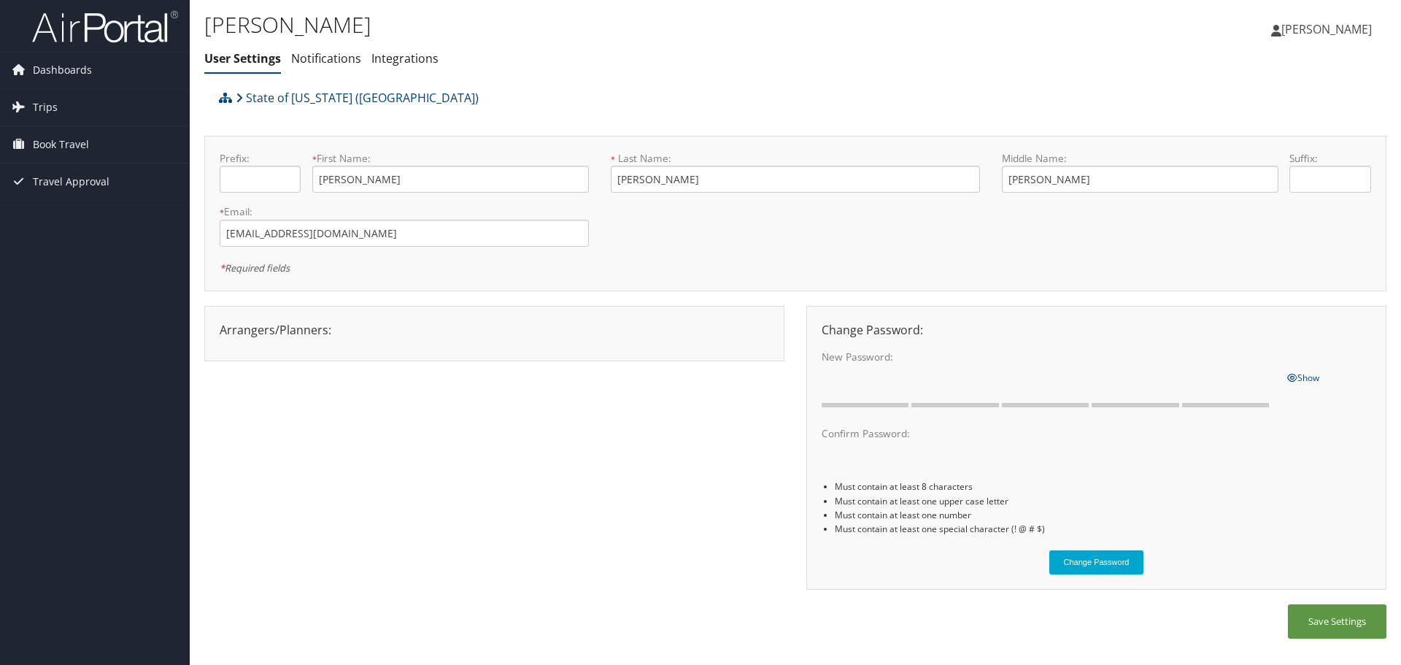
click at [314, 328] on div "Arrangers/Planners: Edit Arrangers & Planners Alicia Reynolds AMANDA DESHOTEL A…" at bounding box center [494, 330] width 571 height 18
click at [322, 55] on link "Notifications" at bounding box center [326, 58] width 70 height 16
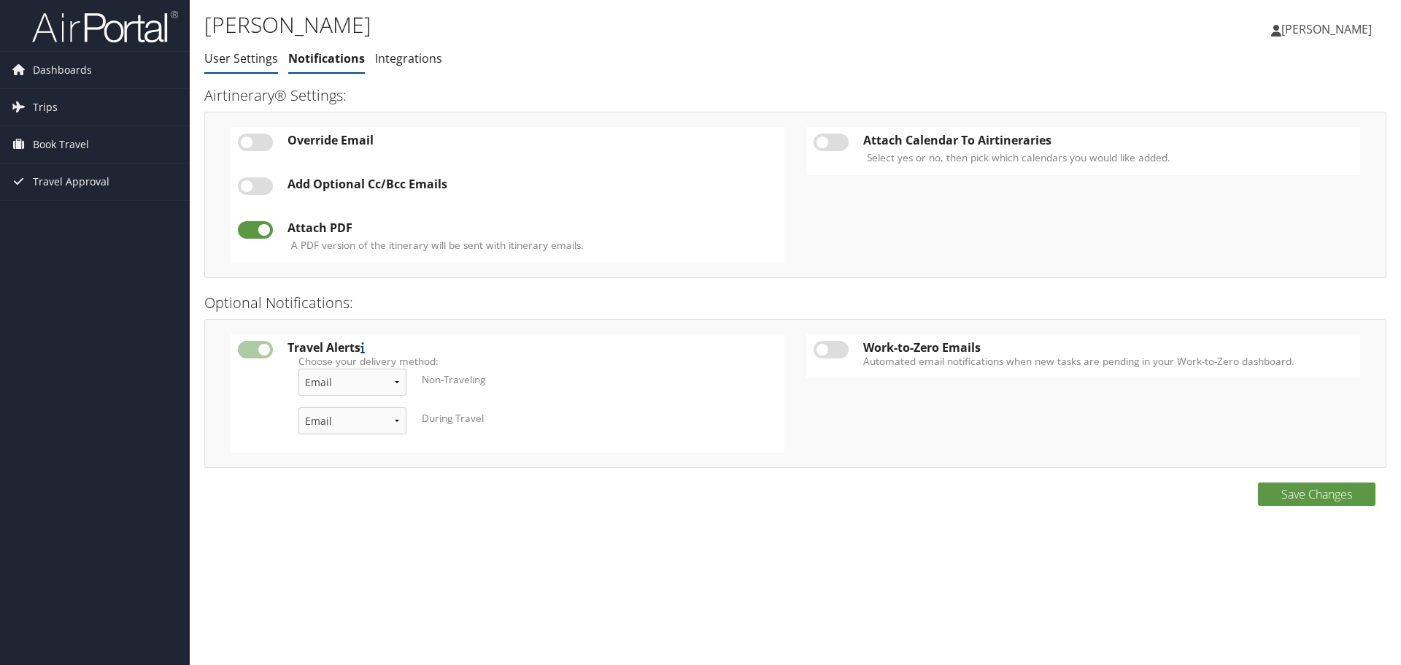
click at [266, 59] on link "User Settings" at bounding box center [241, 58] width 74 height 16
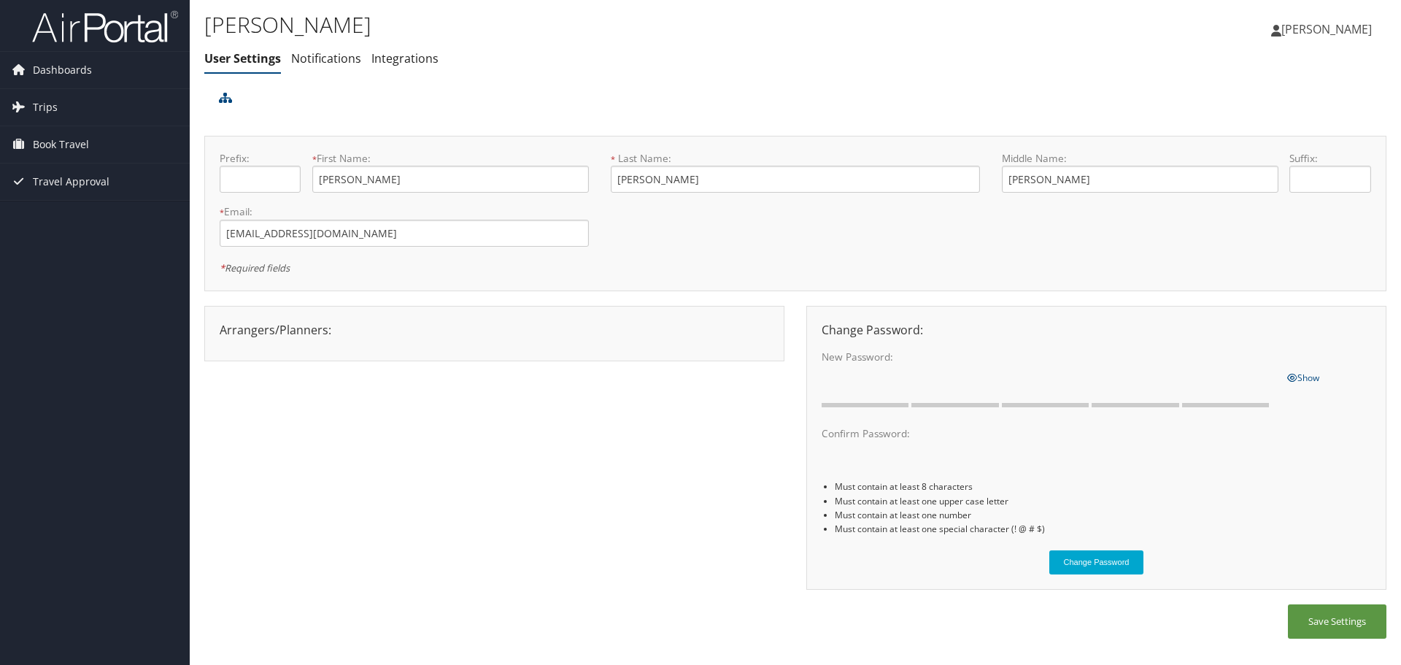
click at [504, 338] on div at bounding box center [494, 341] width 571 height 7
click at [290, 330] on div "Arrangers/Planners: Edit Arrangers & Planners Save Changes Cancel ×" at bounding box center [494, 330] width 571 height 18
click at [1299, 31] on span "[PERSON_NAME]" at bounding box center [1326, 29] width 90 height 16
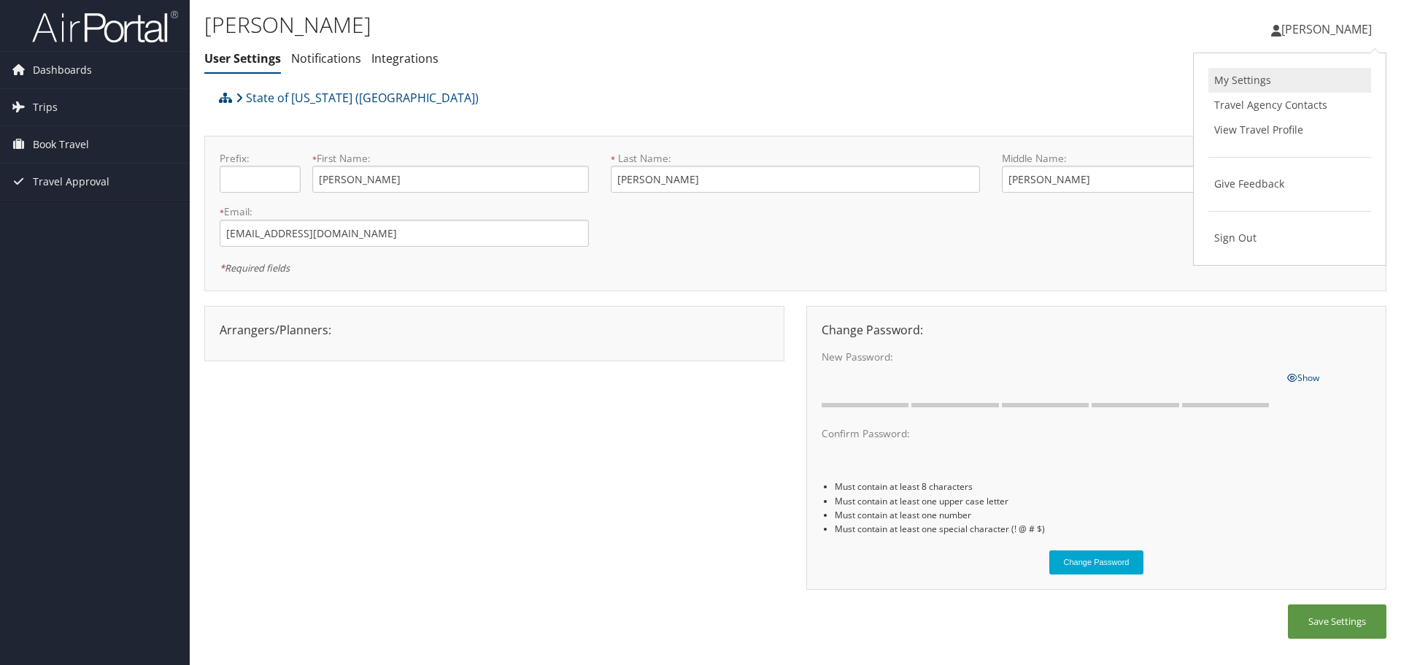
click at [1238, 80] on link "My Settings" at bounding box center [1289, 80] width 163 height 25
